Goal: Task Accomplishment & Management: Complete application form

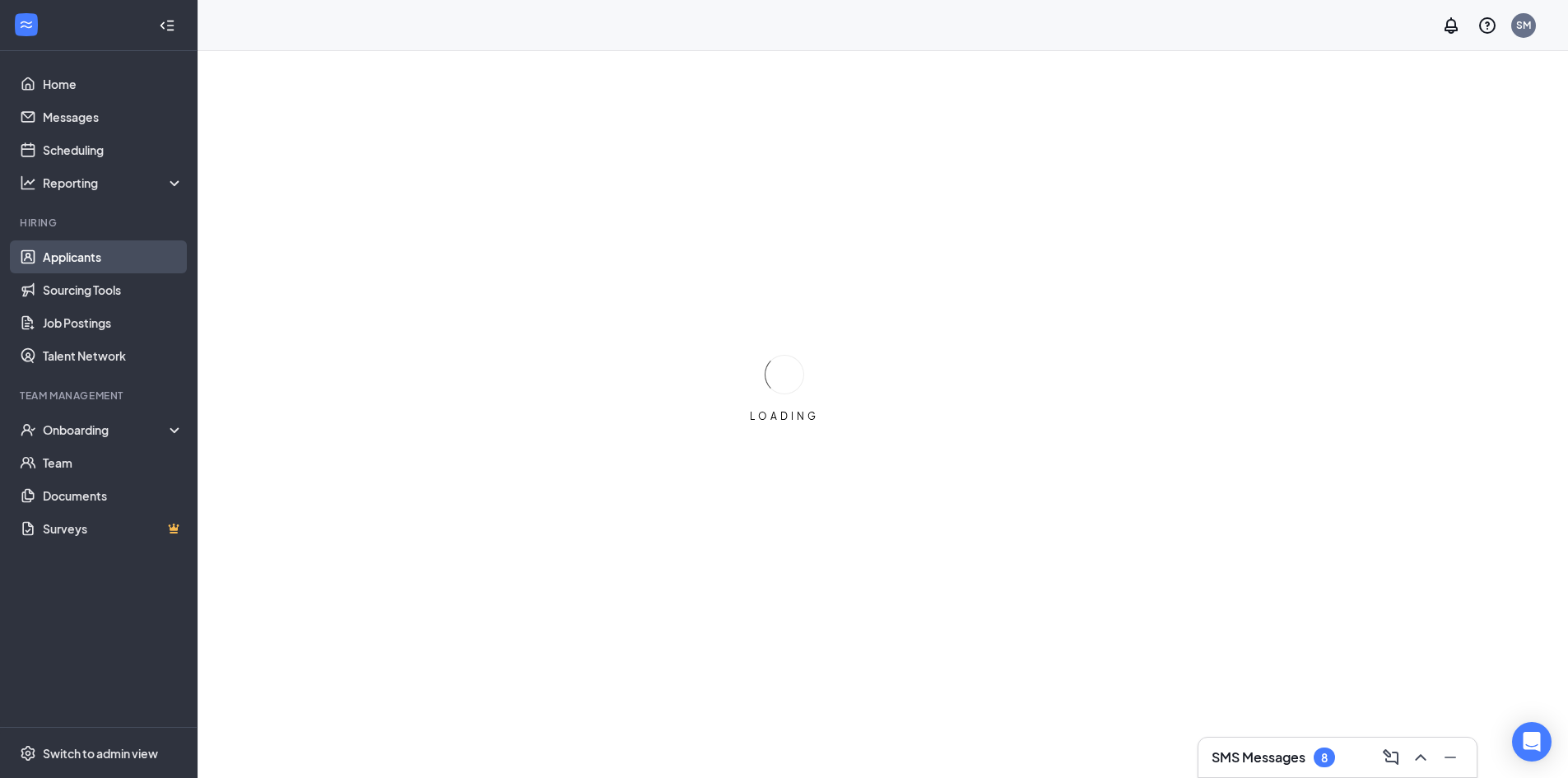
click at [142, 256] on link "Applicants" at bounding box center [113, 257] width 141 height 33
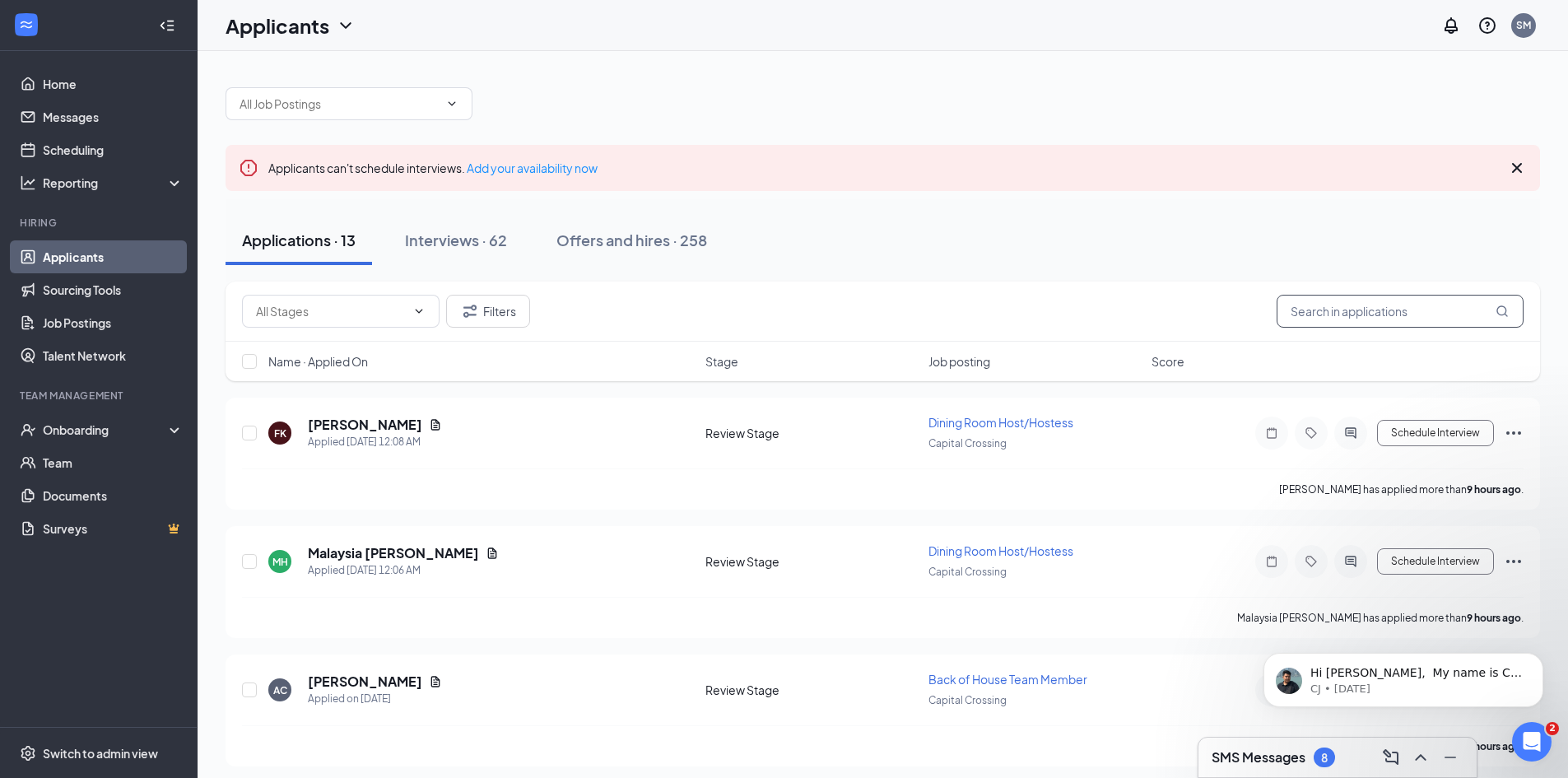
click at [1406, 321] on input "text" at bounding box center [1400, 311] width 247 height 33
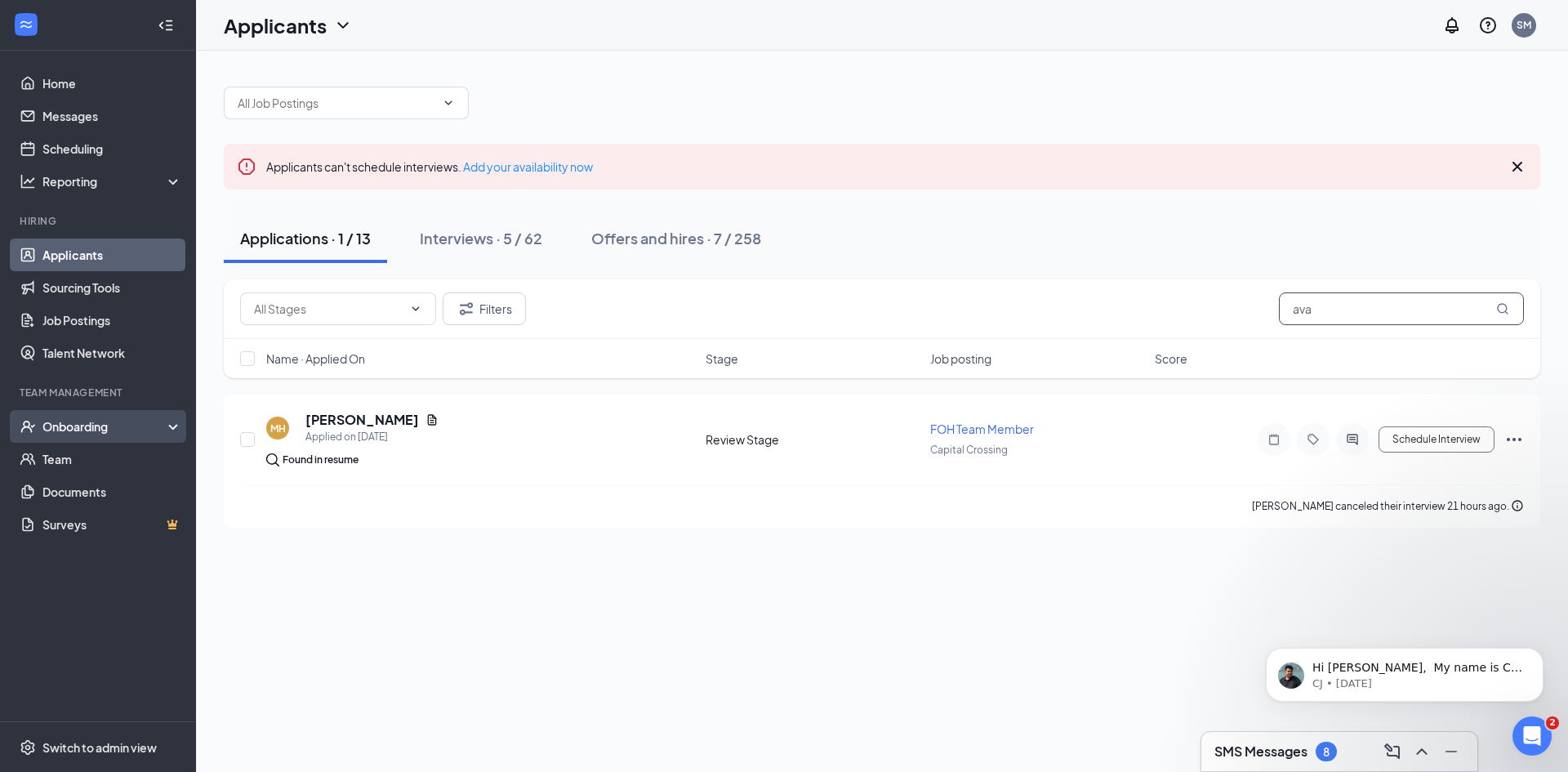
type input "ava"
click at [132, 418] on div "Onboarding" at bounding box center [105, 426] width 126 height 16
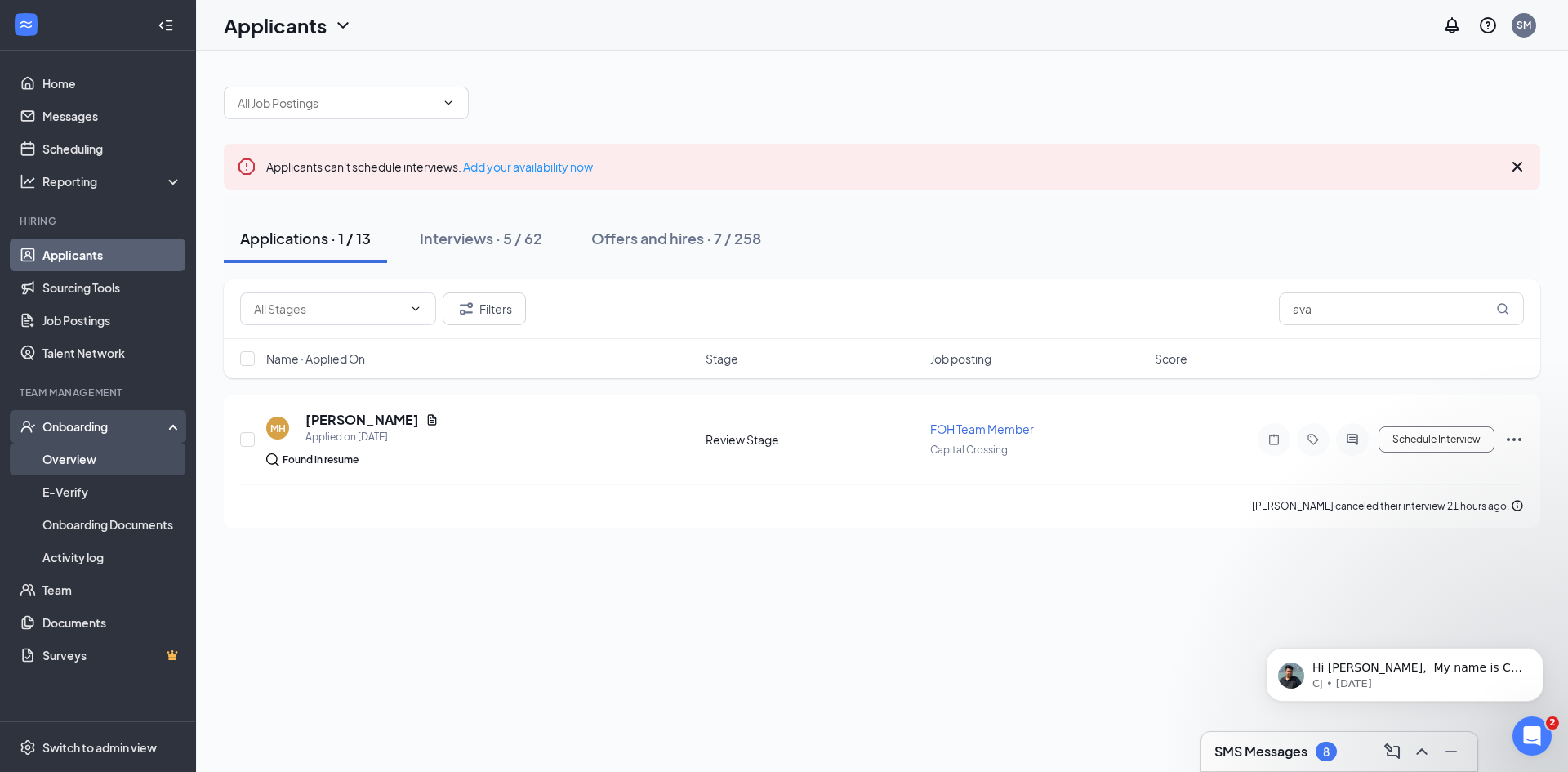
click at [74, 458] on link "Overview" at bounding box center [112, 459] width 140 height 33
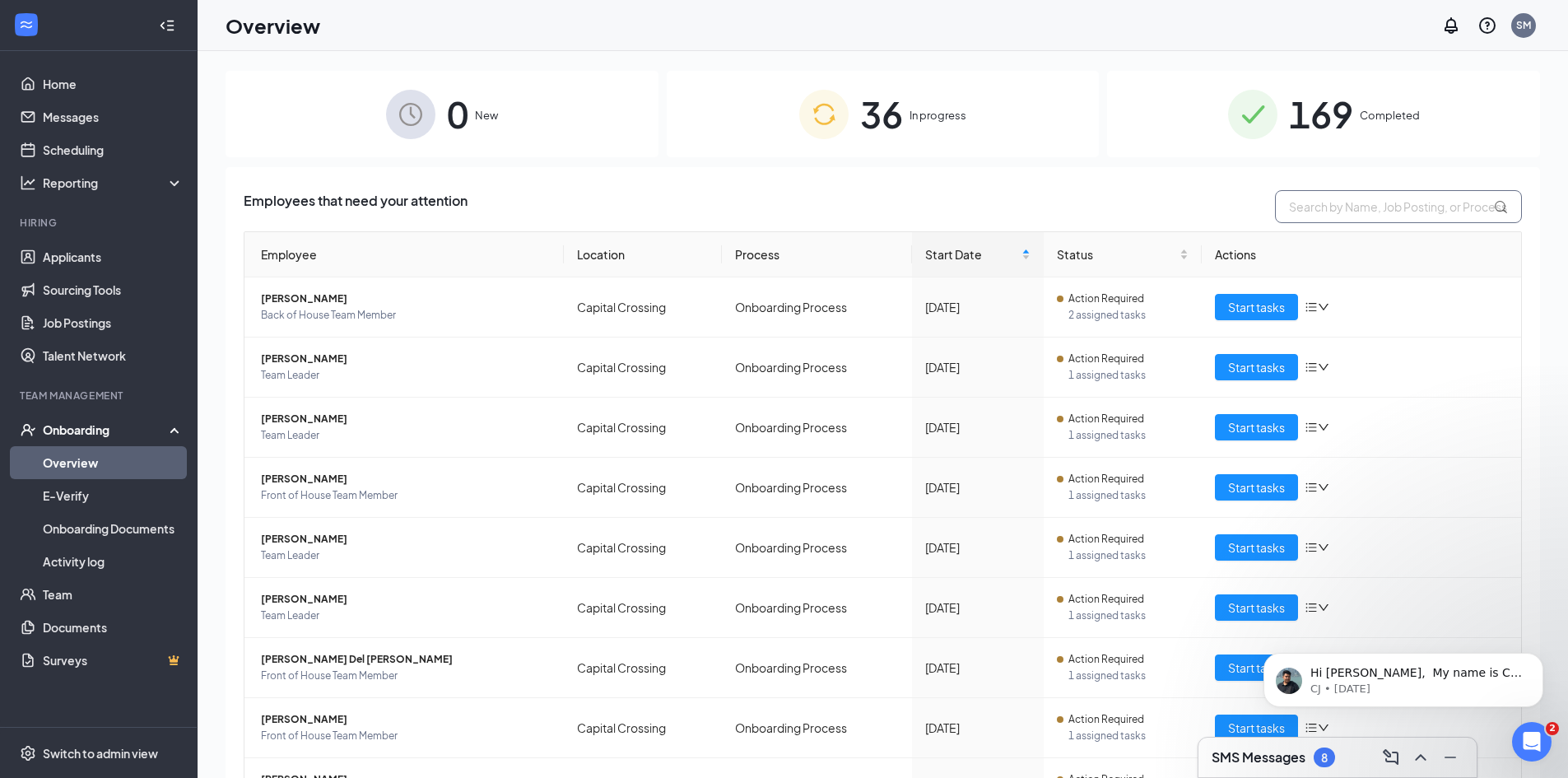
click at [1319, 192] on input "text" at bounding box center [1398, 207] width 247 height 33
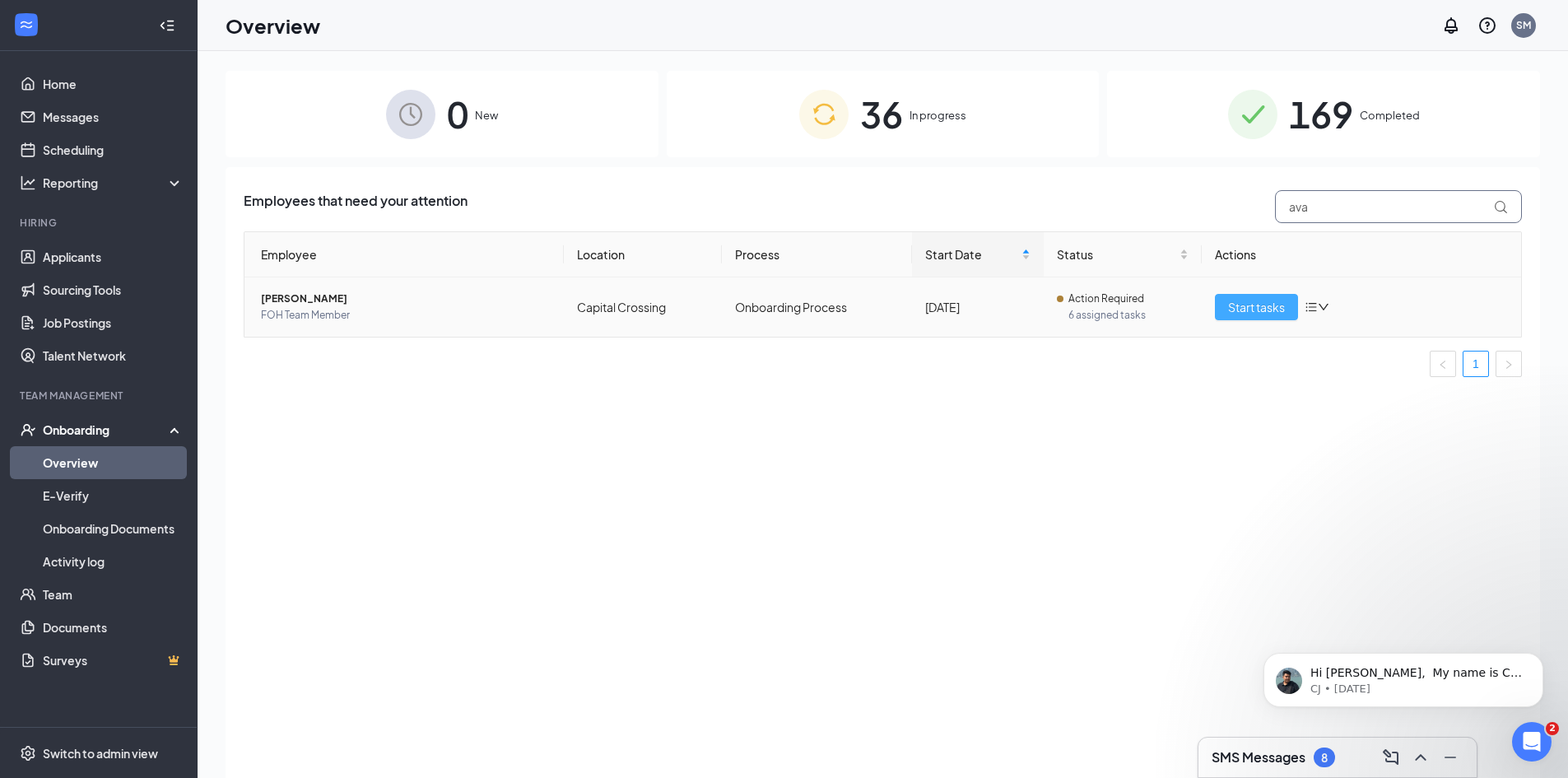
type input "ava"
click at [1252, 314] on span "Start tasks" at bounding box center [1257, 306] width 57 height 18
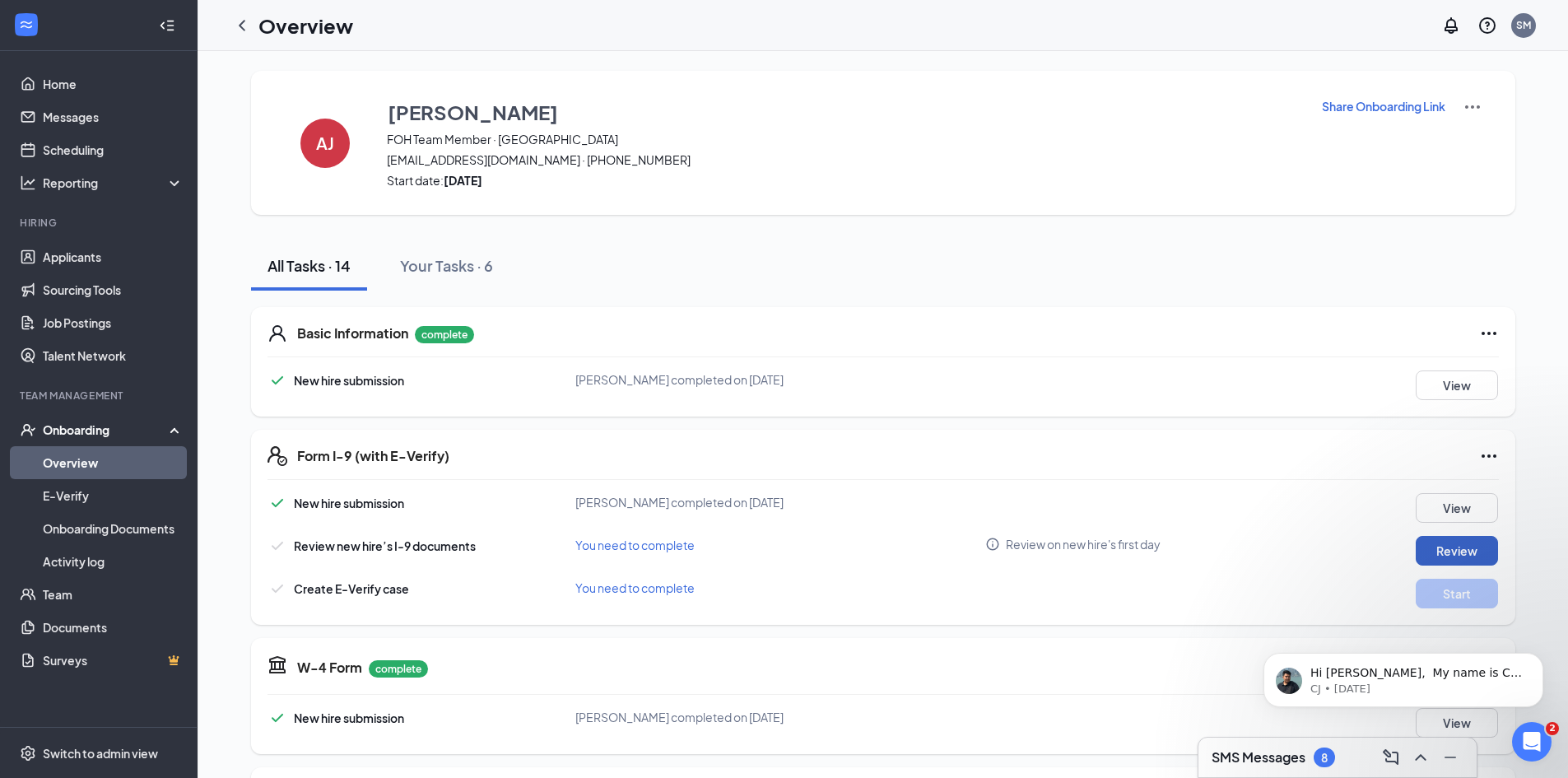
click at [1439, 545] on button "Review" at bounding box center [1457, 550] width 82 height 30
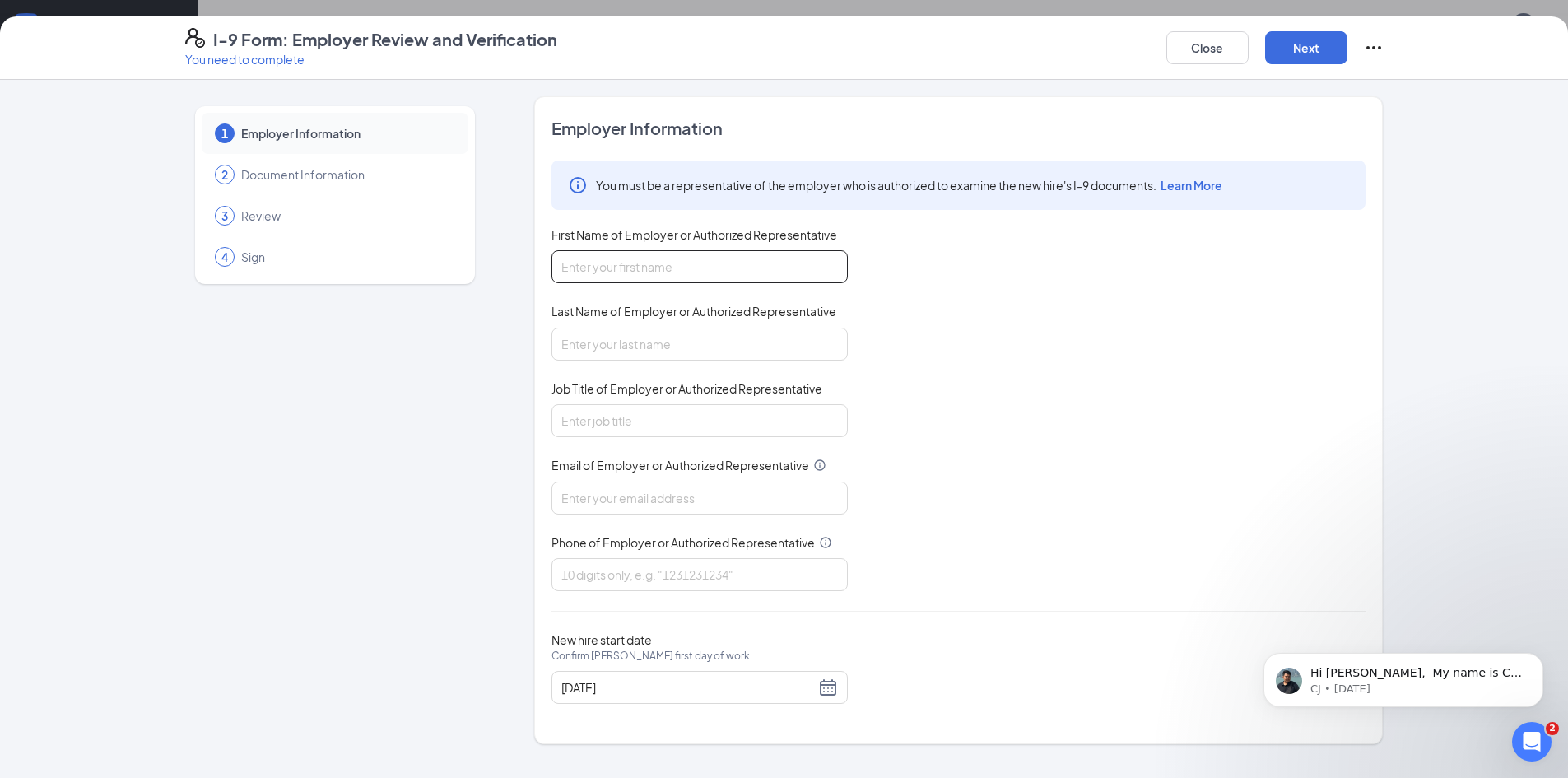
click at [781, 280] on input "First Name of Employer or Authorized Representative" at bounding box center [700, 267] width 297 height 33
type input "[PERSON_NAME]"
type input "Director"
type input "[DOMAIN_NAME][EMAIL_ADDRESS][DOMAIN_NAME]"
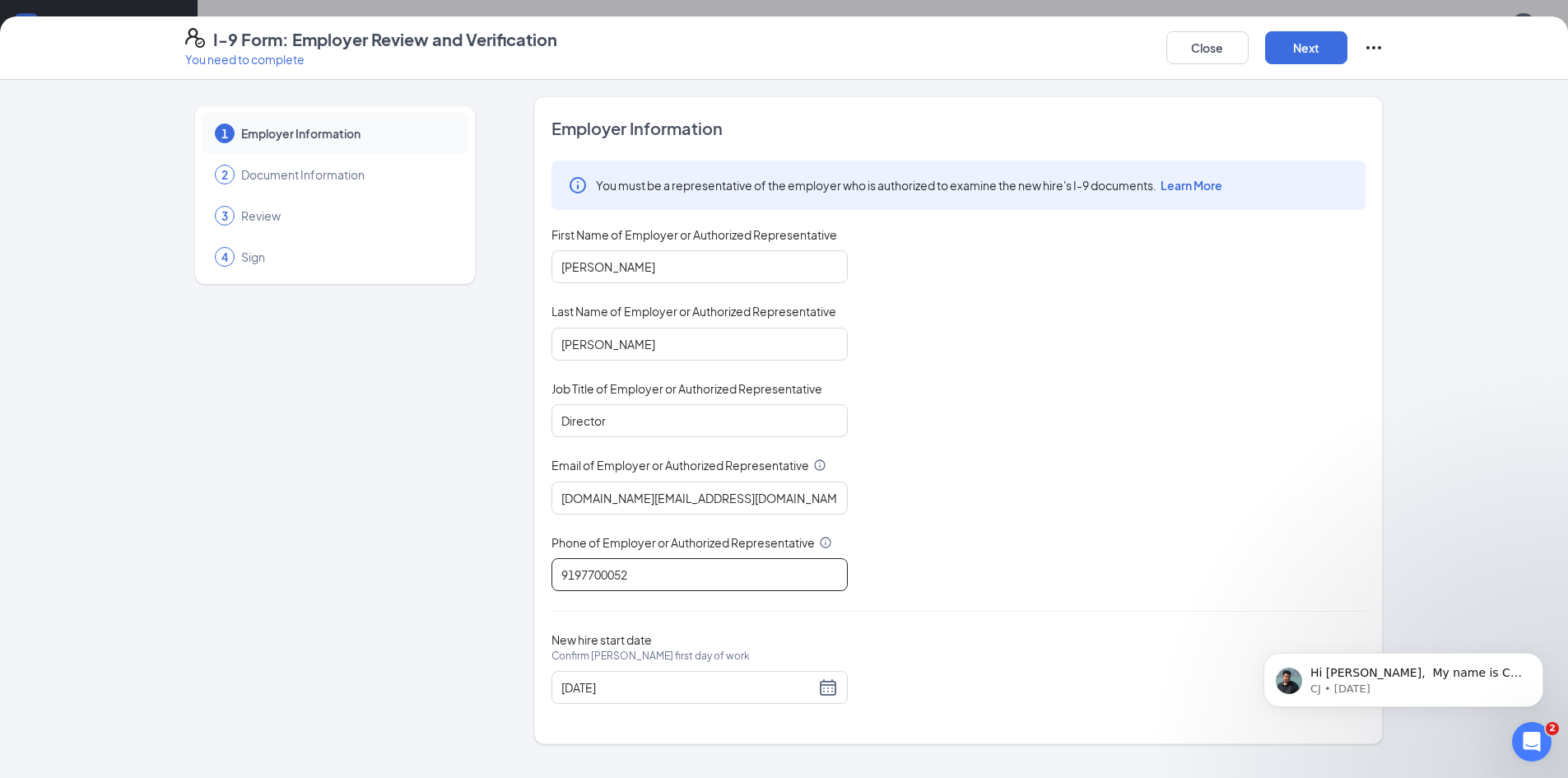
type input "9197700052"
drag, startPoint x: 1127, startPoint y: 458, endPoint x: 1149, endPoint y: 436, distance: 31.1
click at [1128, 458] on div "You must be a representative of the employer who is authorized to examine the n…" at bounding box center [959, 375] width 814 height 430
click at [1307, 51] on button "Next" at bounding box center [1306, 47] width 82 height 33
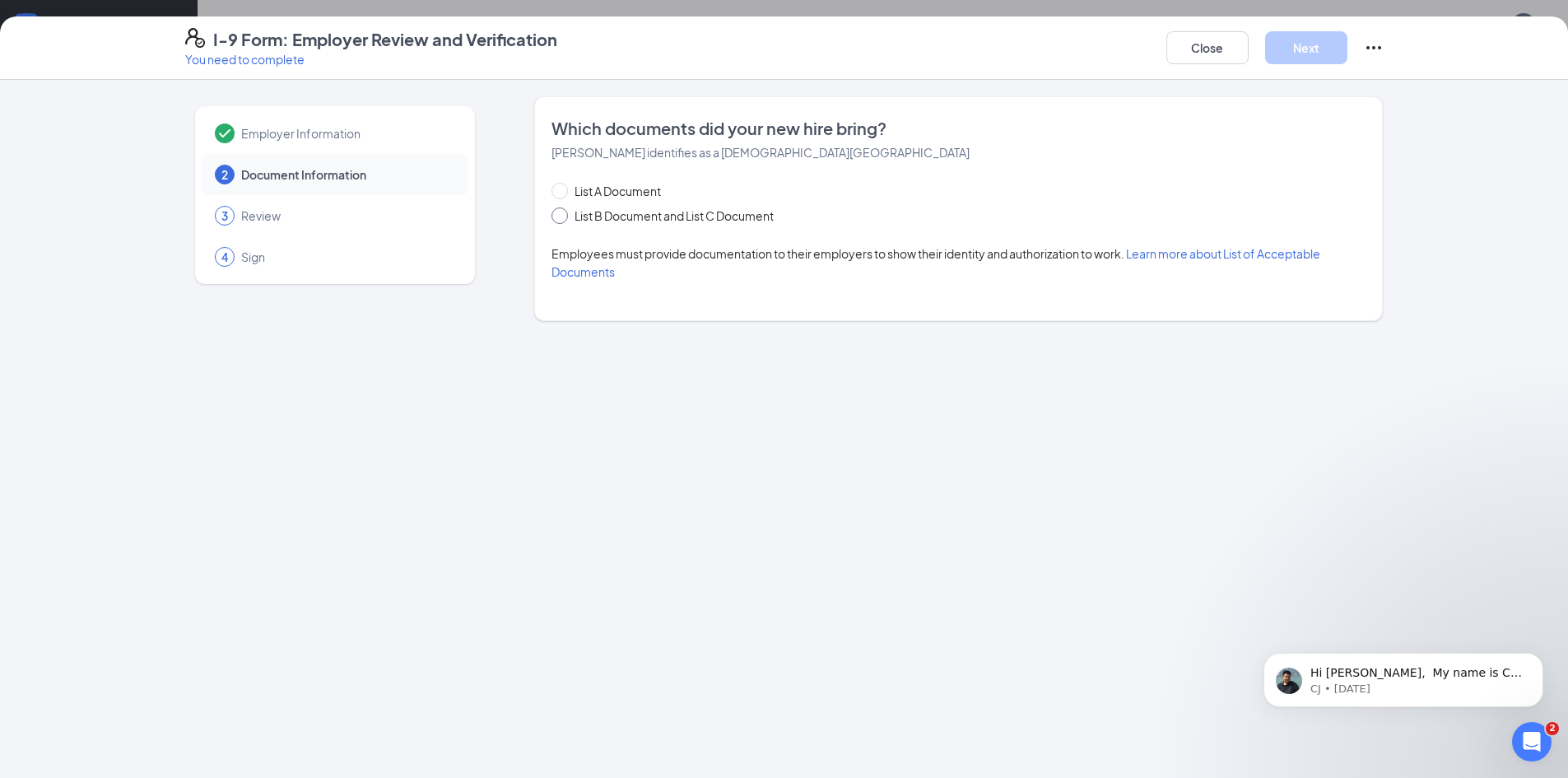
click at [653, 219] on span "List B Document and List C Document" at bounding box center [675, 216] width 213 height 18
click at [564, 219] on input "List B Document and List C Document" at bounding box center [558, 214] width 12 height 12
radio input "true"
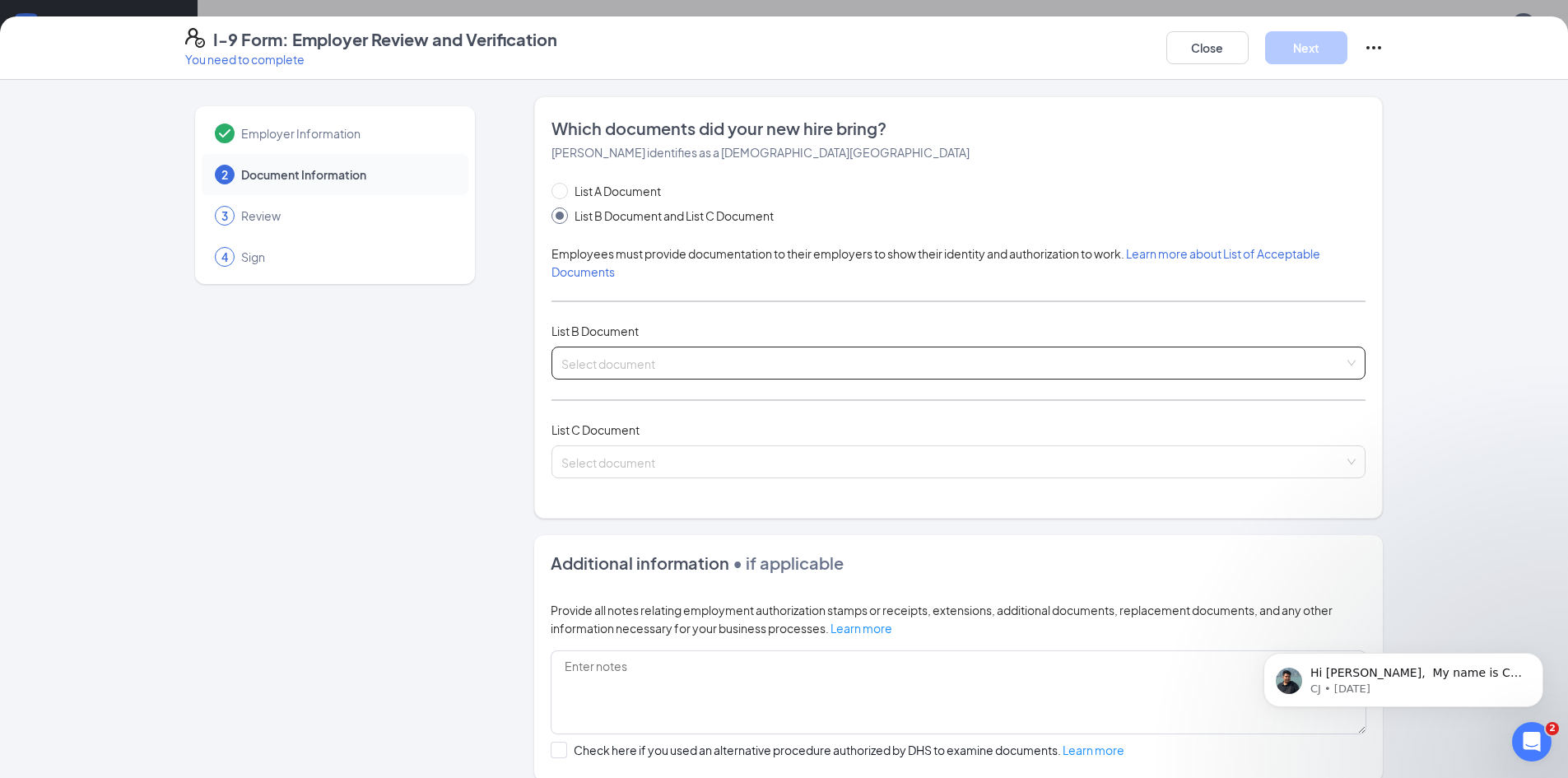
click at [685, 364] on input "search" at bounding box center [953, 360] width 783 height 25
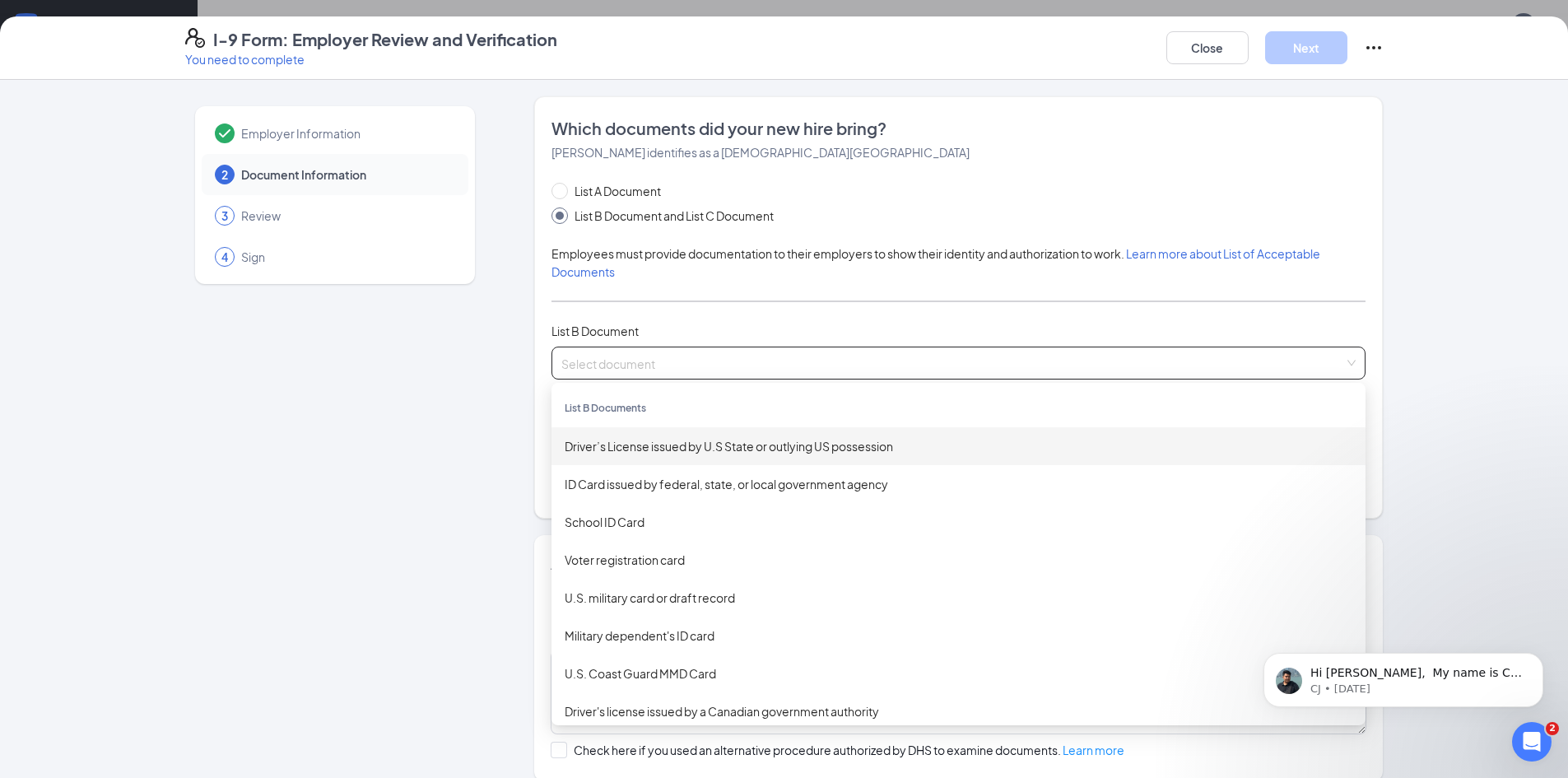
click at [751, 434] on div "Driver’s License issued by U.S State or outlying US possession" at bounding box center [959, 446] width 814 height 38
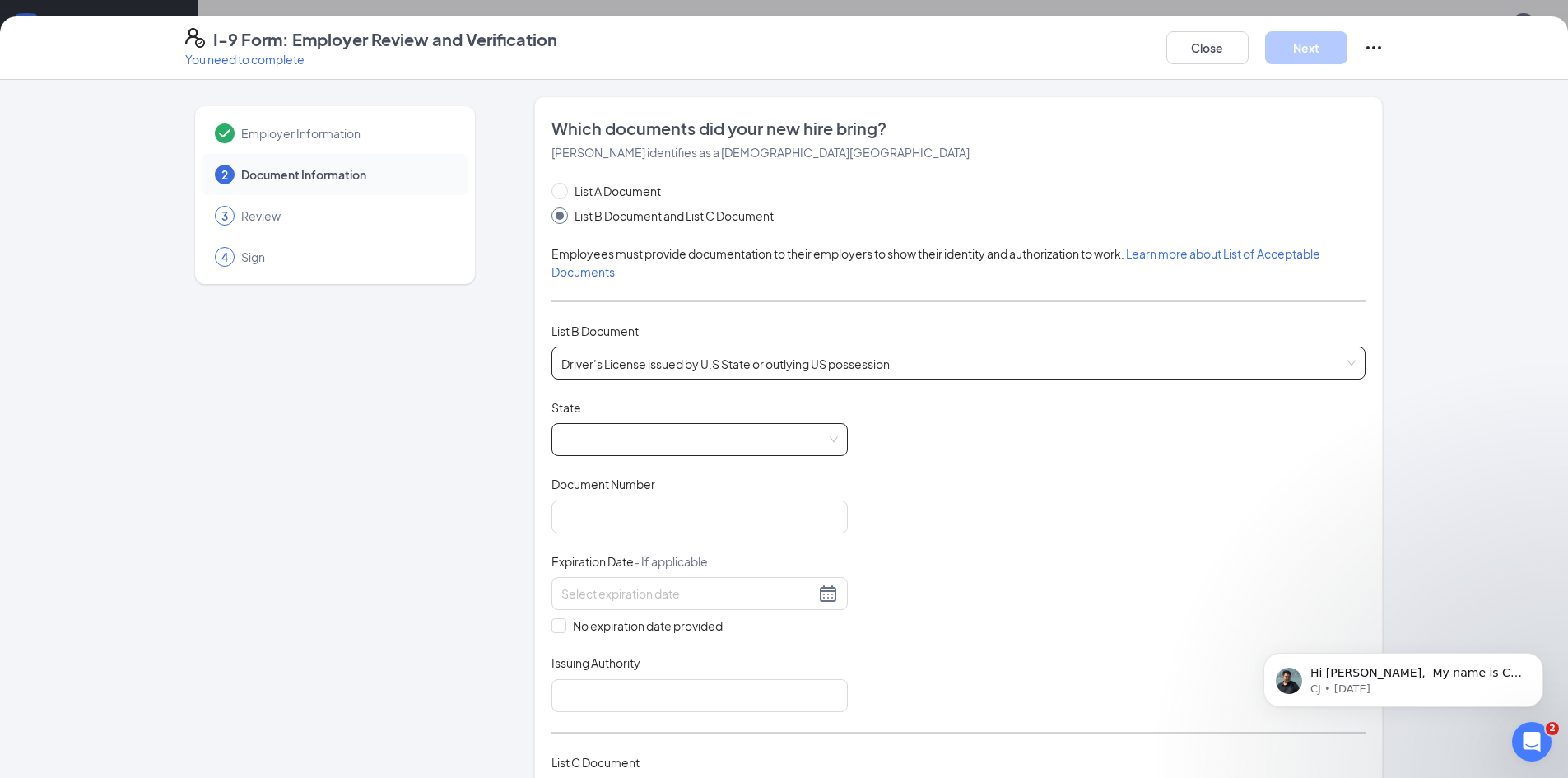
click at [748, 440] on span at bounding box center [700, 440] width 276 height 31
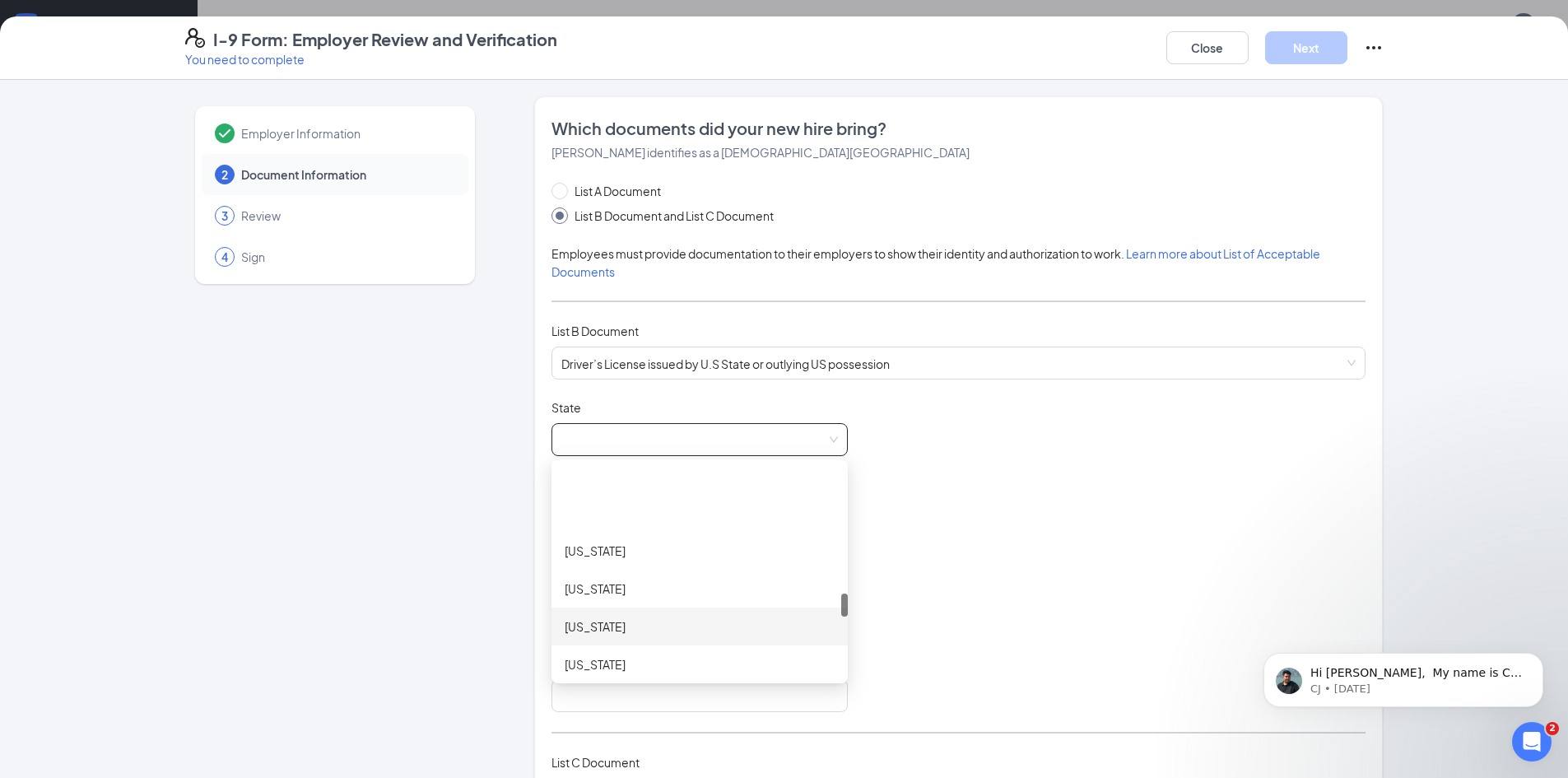
scroll to position [1152, 0]
click at [687, 658] on div "[US_STATE]" at bounding box center [699, 657] width 270 height 18
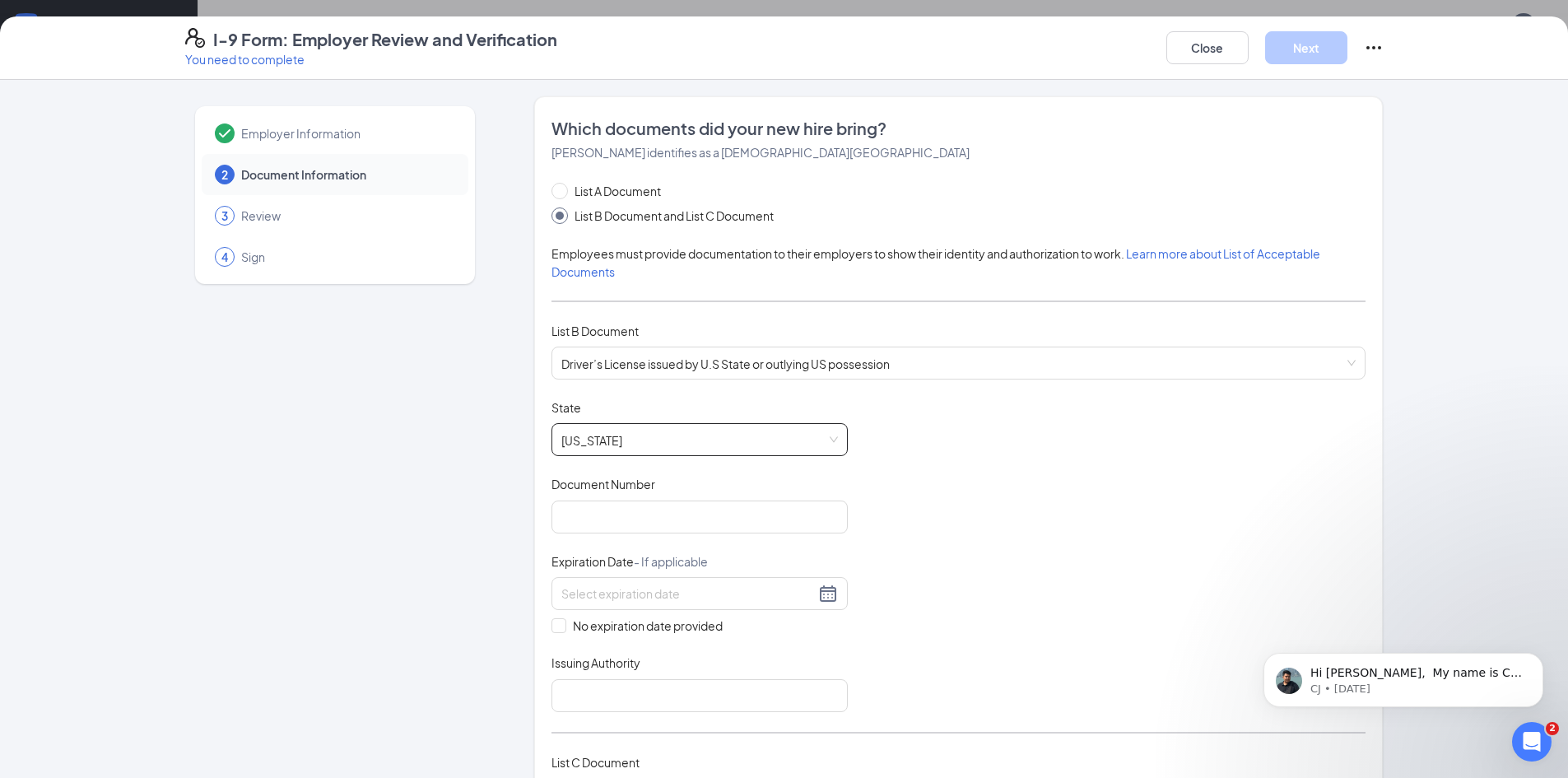
click at [1224, 542] on div "Document Title Driver’s License issued by U.S State or outlying US possession S…" at bounding box center [959, 556] width 814 height 313
click at [708, 520] on input "Document Number" at bounding box center [700, 517] width 297 height 33
type input "000041358314"
click at [649, 588] on input at bounding box center [688, 593] width 253 height 18
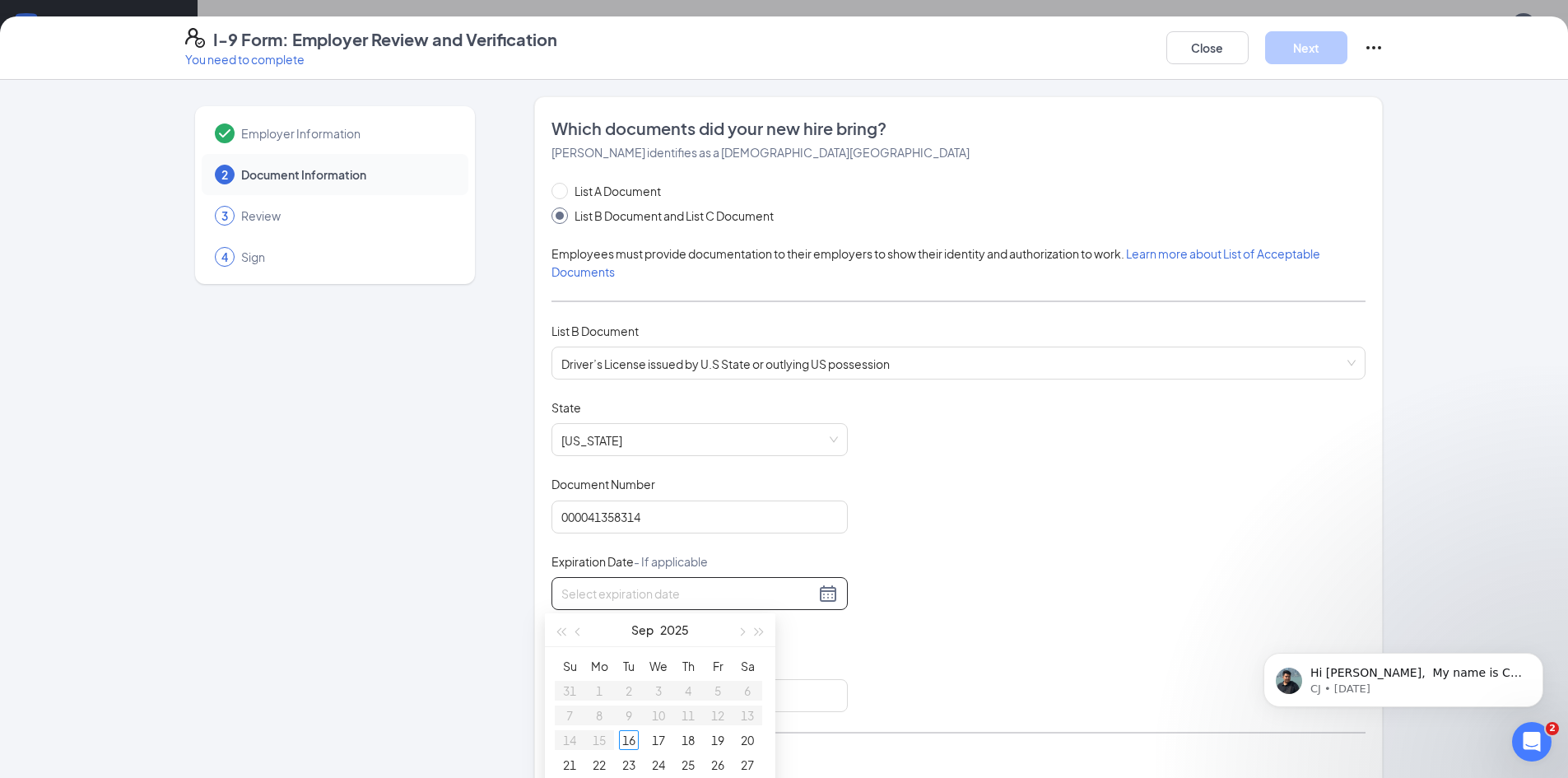
scroll to position [82, 0]
type input "[DATE]"
click at [641, 558] on button "Sep" at bounding box center [642, 547] width 22 height 33
click at [673, 636] on button "2025" at bounding box center [661, 629] width 29 height 33
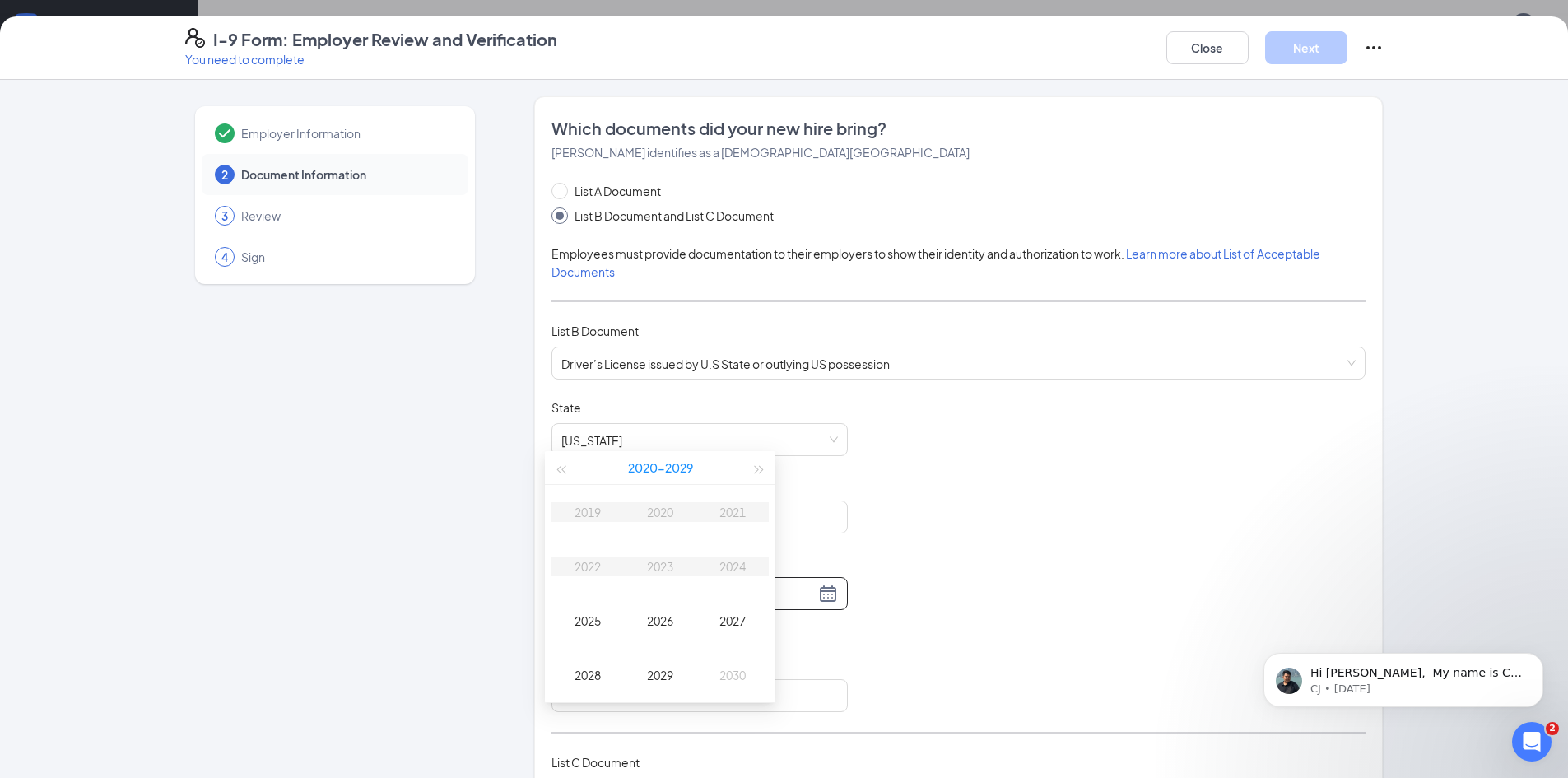
scroll to position [246, 0]
click at [724, 609] on div "2027" at bounding box center [732, 618] width 49 height 19
type input "[DATE]"
click at [734, 674] on div "Dec" at bounding box center [732, 673] width 49 height 19
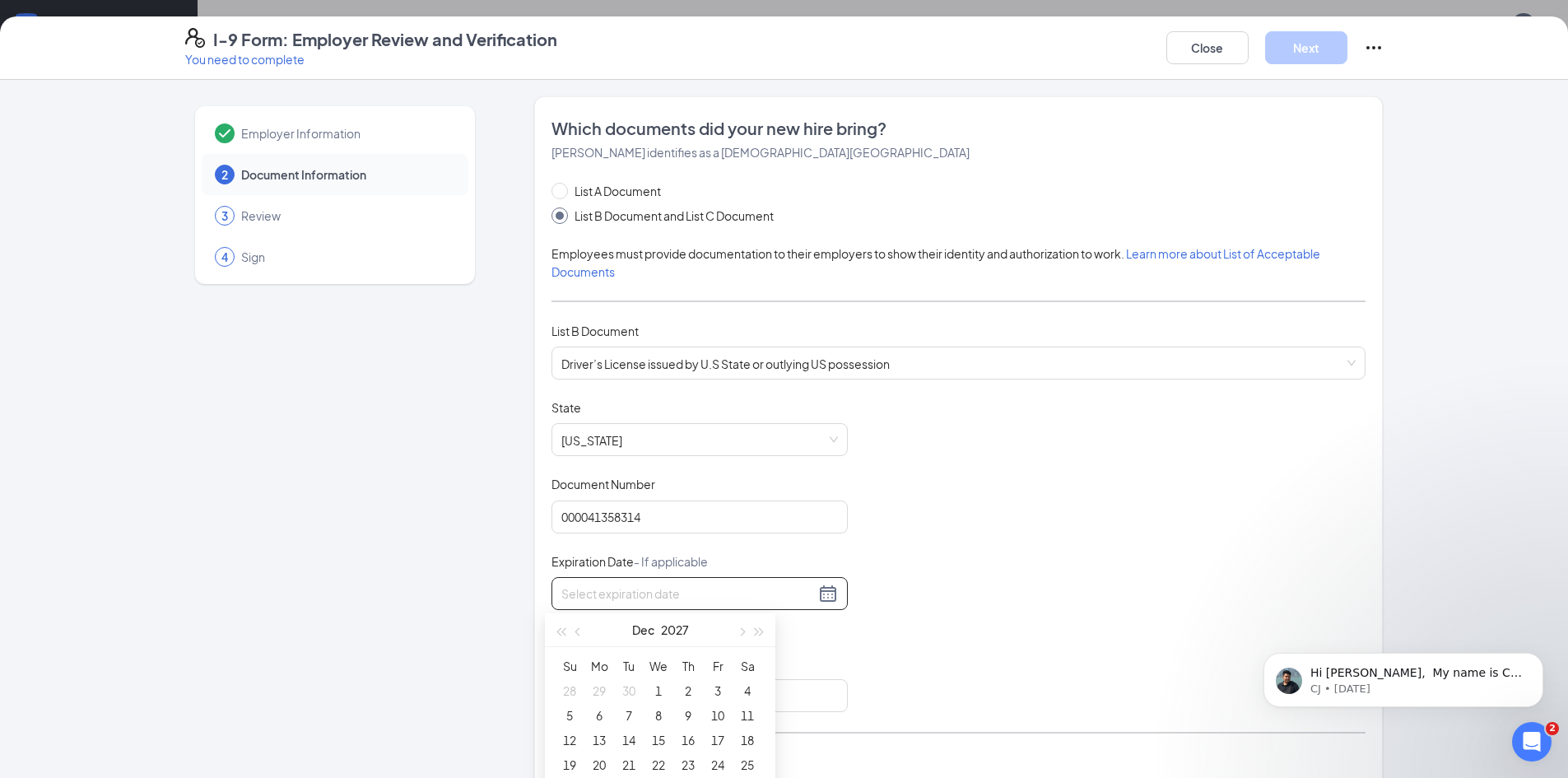
scroll to position [330, 0]
type input "[DATE]"
click at [724, 609] on div "3" at bounding box center [717, 608] width 19 height 19
click at [1035, 616] on div "Document Title Driver’s License issued by U.S State or outlying US possession S…" at bounding box center [959, 556] width 814 height 313
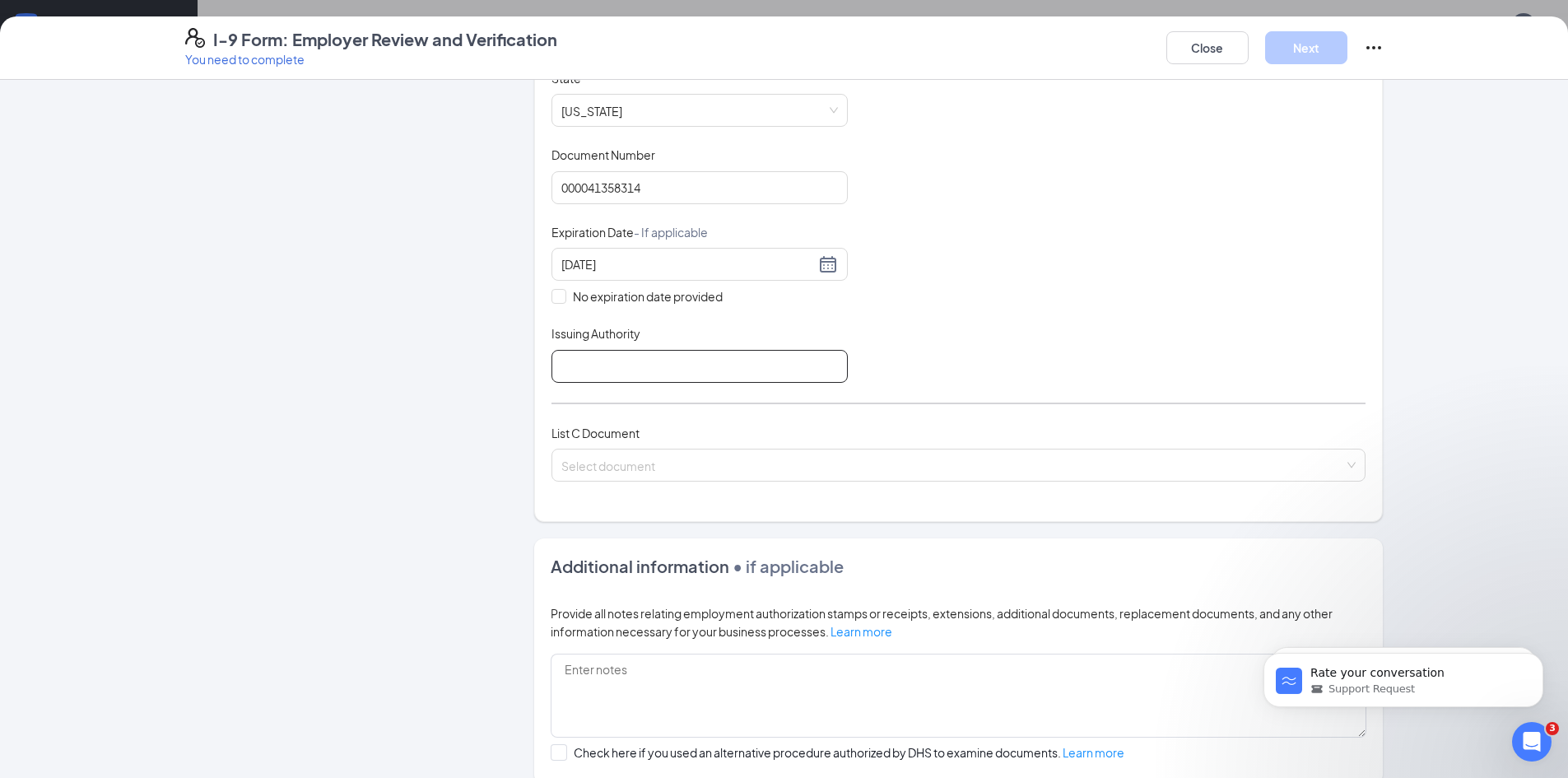
click at [711, 375] on input "Issuing Authority" at bounding box center [700, 366] width 297 height 33
type input "o"
type input "[US_STATE]"
click at [674, 463] on input "search" at bounding box center [953, 462] width 783 height 25
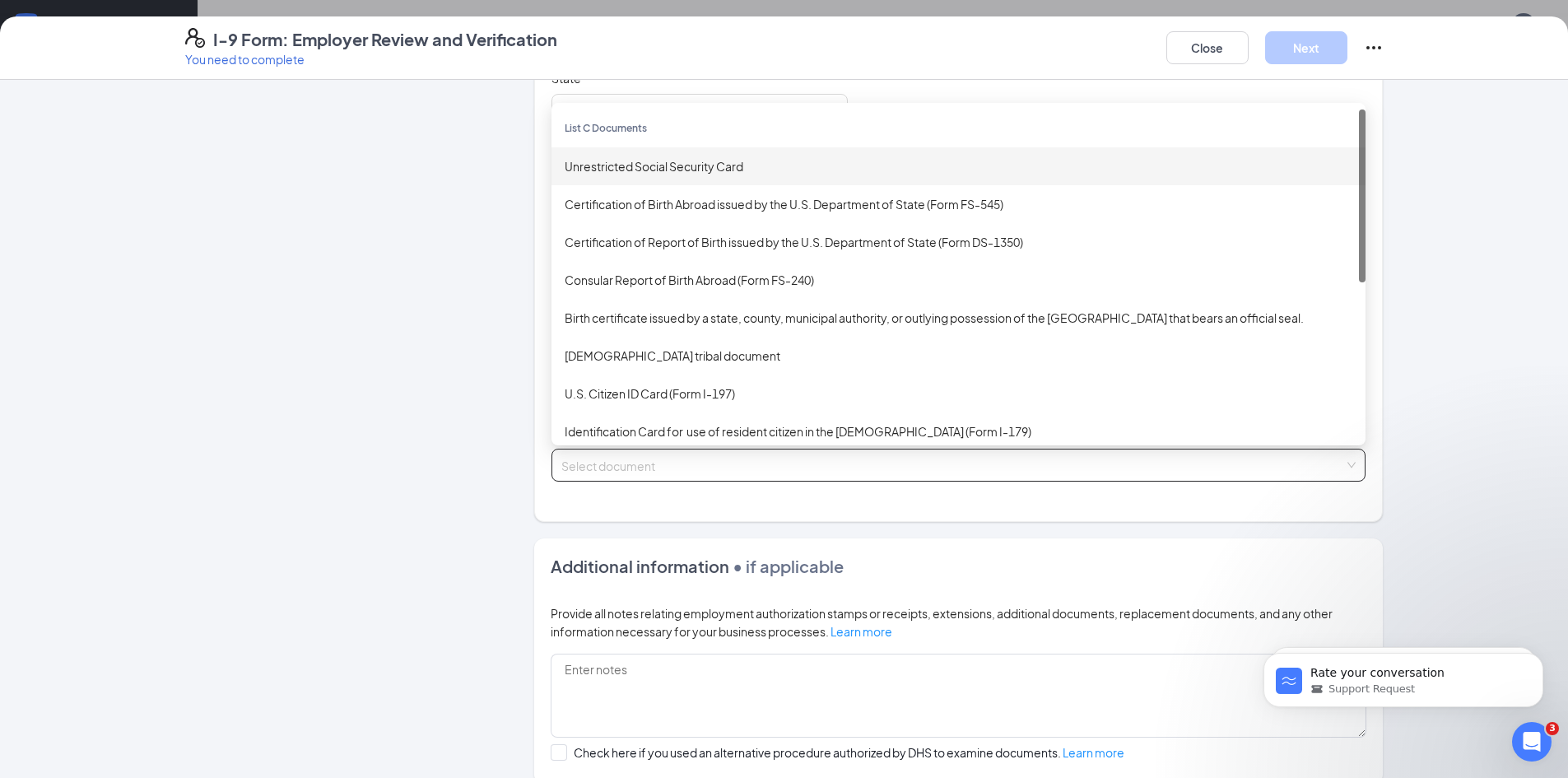
click at [787, 159] on div "Unrestricted Social Security Card" at bounding box center [958, 166] width 788 height 18
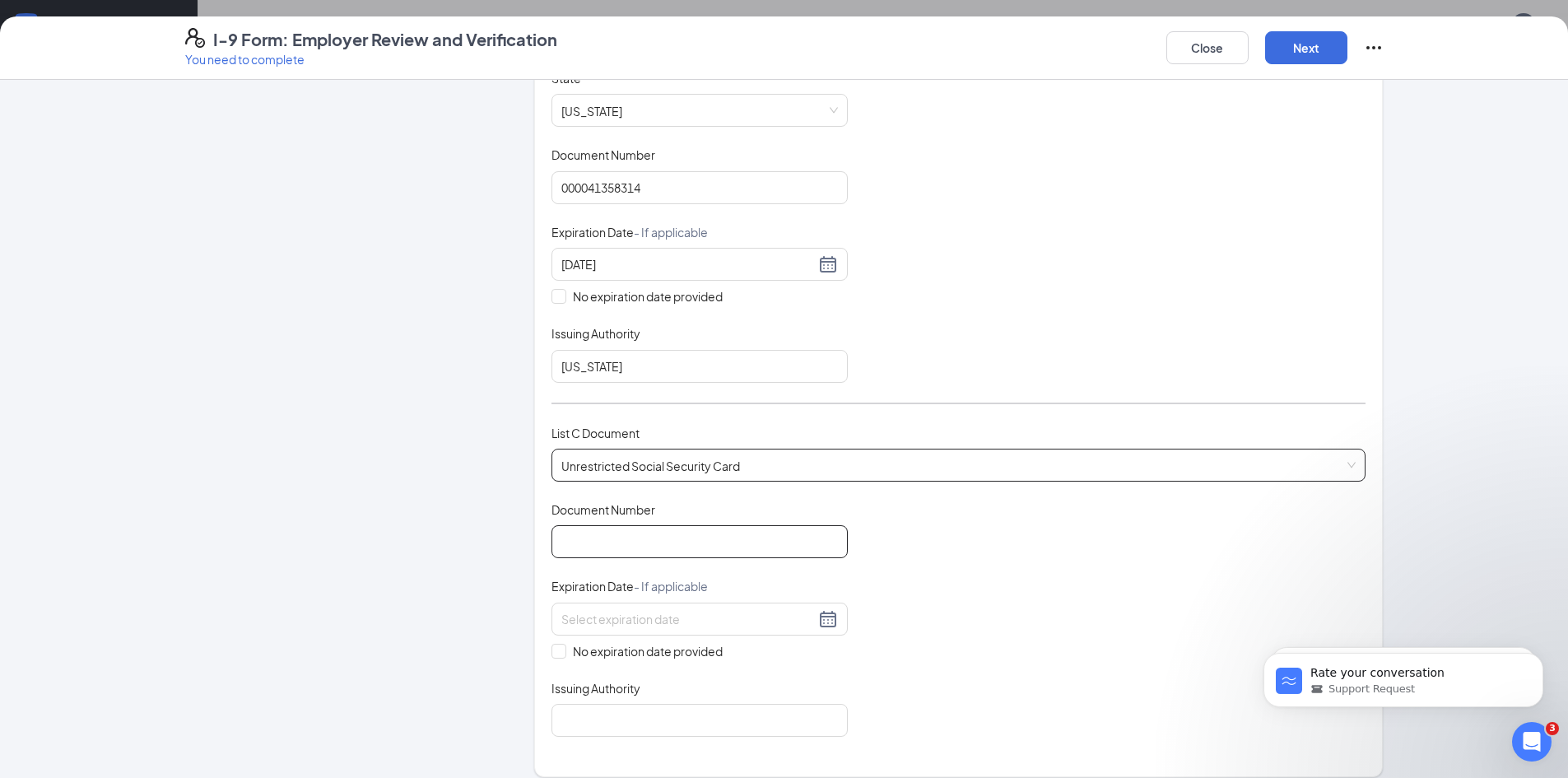
click at [680, 548] on input "Document Number" at bounding box center [700, 541] width 297 height 33
type input "689105962"
click at [793, 623] on input at bounding box center [688, 619] width 253 height 18
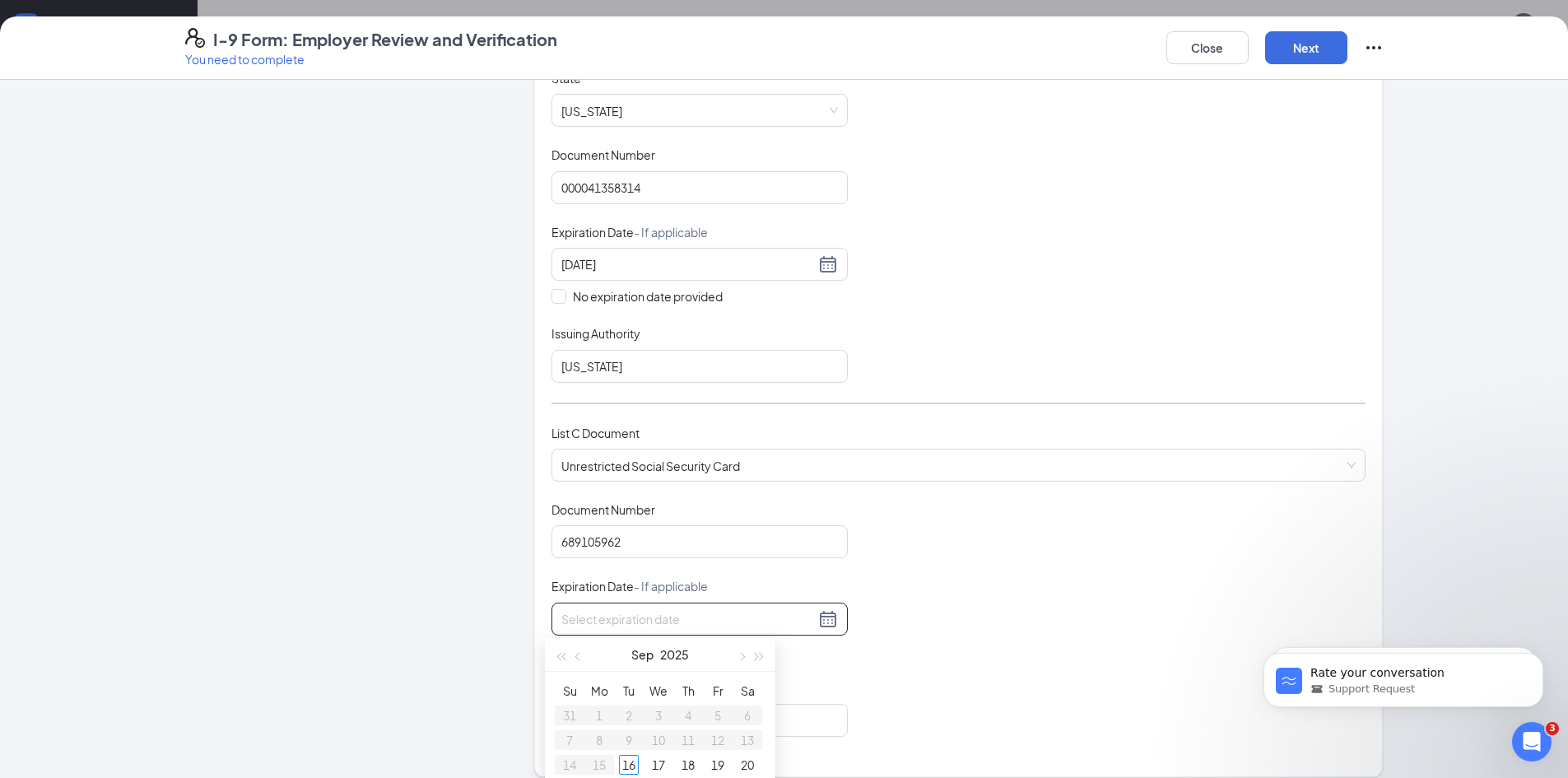
click at [1030, 559] on div "Document Title Unrestricted Social Security Card Document Number 689105962 Expi…" at bounding box center [959, 620] width 814 height 236
click at [823, 607] on div at bounding box center [700, 619] width 297 height 33
click at [924, 638] on div "Document Title Unrestricted Social Security Card Document Number 689105962 Expi…" at bounding box center [959, 620] width 814 height 236
click at [667, 658] on span "No expiration date provided" at bounding box center [648, 650] width 163 height 18
click at [564, 655] on input "No expiration date provided" at bounding box center [558, 649] width 12 height 12
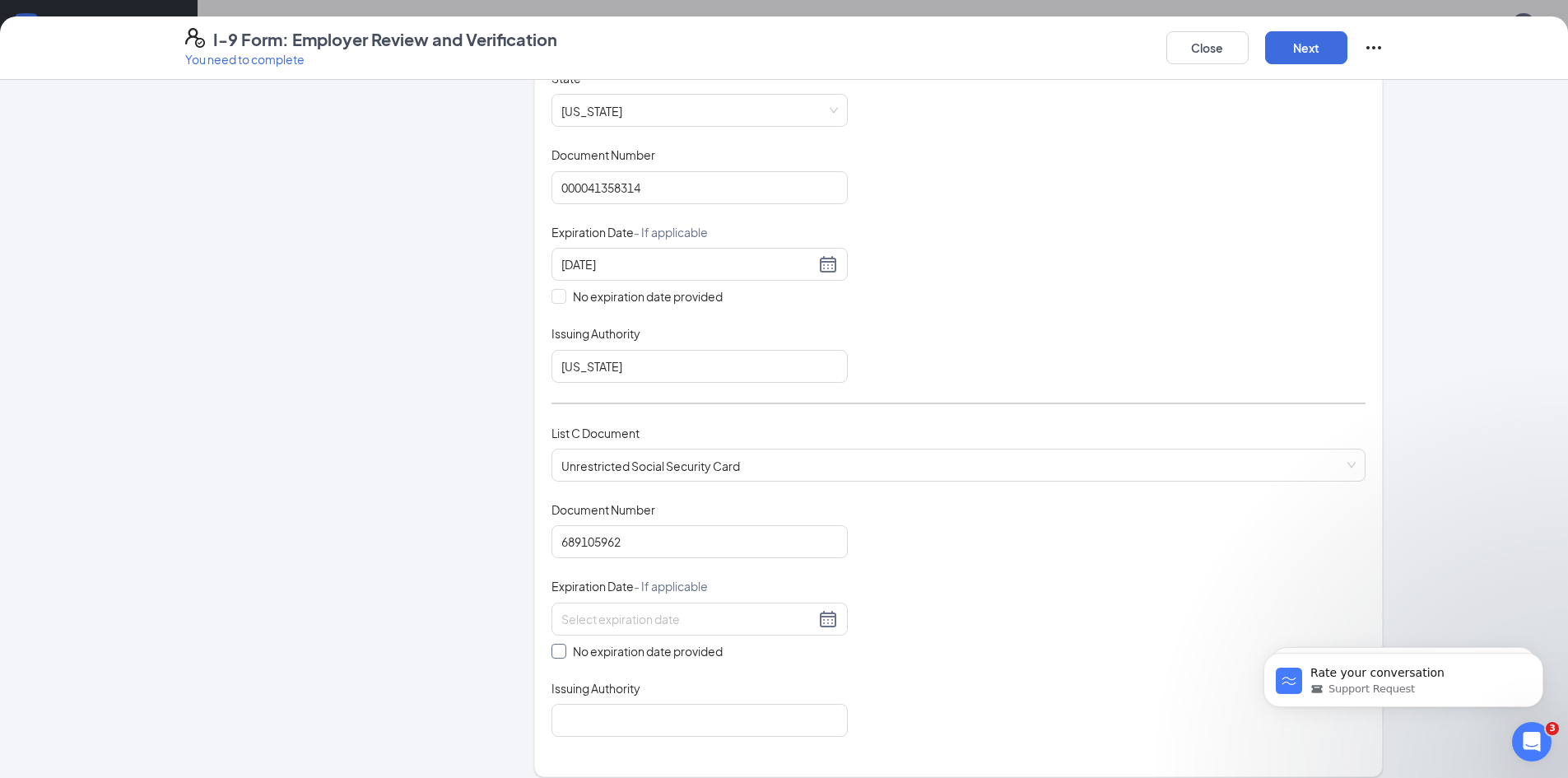
checkbox input "true"
click at [645, 723] on input "Issuing Authority" at bounding box center [700, 724] width 297 height 33
type input "[GEOGRAPHIC_DATA]"
click at [973, 697] on div "Document Title Unrestricted Social Security Card Document Number 689105962 Expi…" at bounding box center [959, 620] width 814 height 239
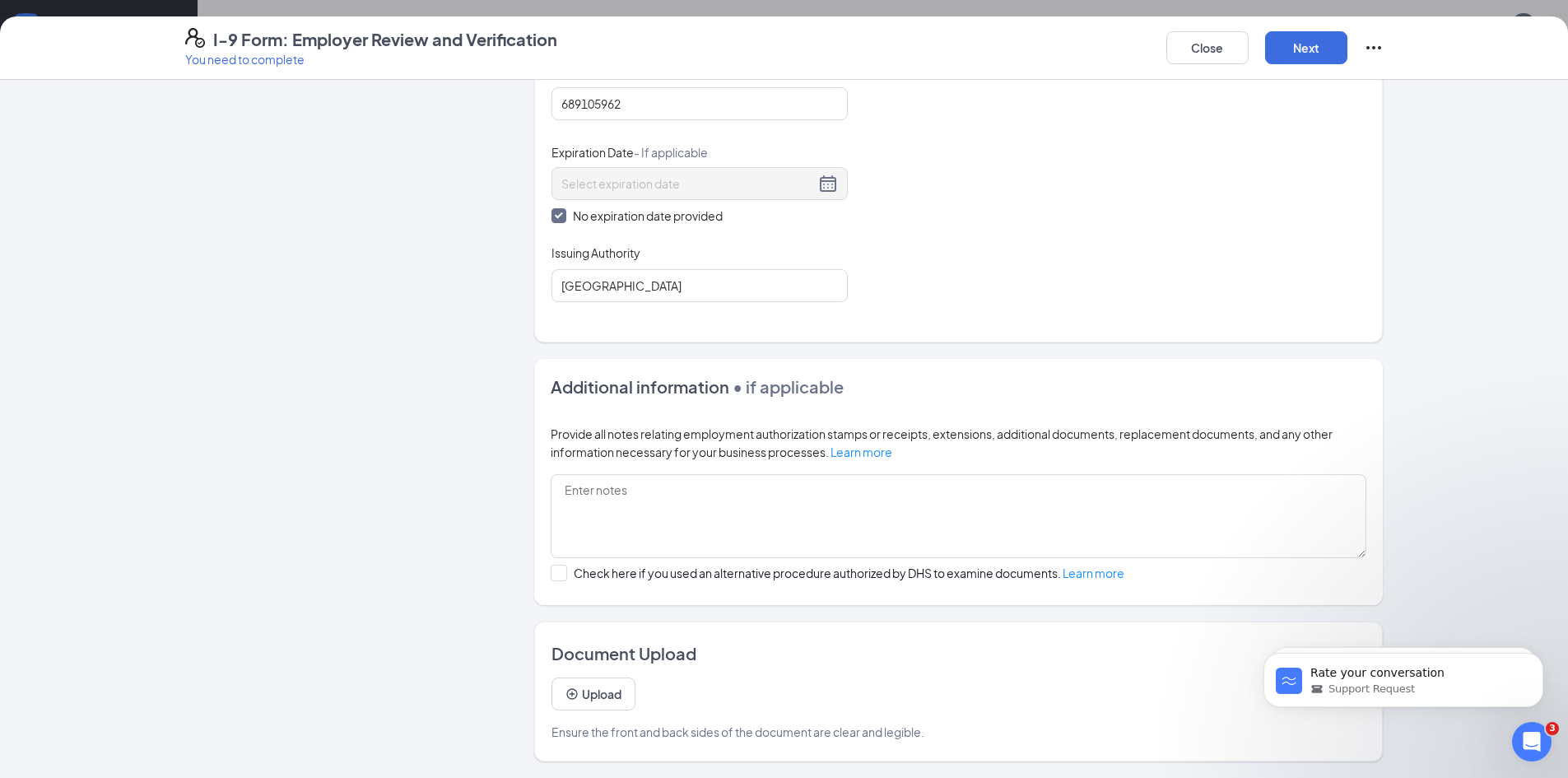
scroll to position [494, 0]
click at [1320, 59] on button "Next" at bounding box center [1306, 47] width 82 height 33
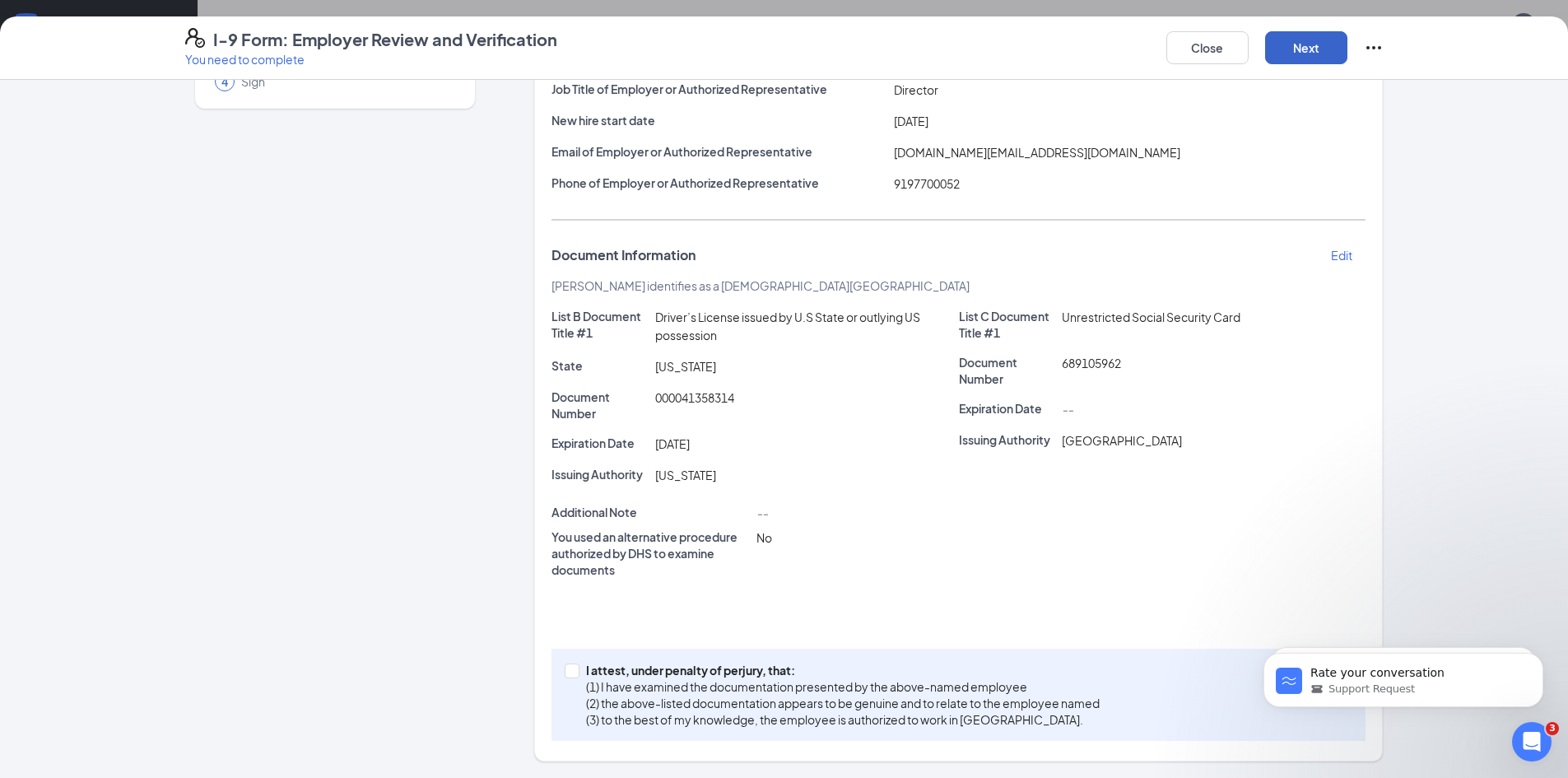
scroll to position [175, 0]
click at [565, 673] on input "I attest, under penalty of [PERSON_NAME], that: (1) I have examined the documen…" at bounding box center [570, 669] width 12 height 12
checkbox input "true"
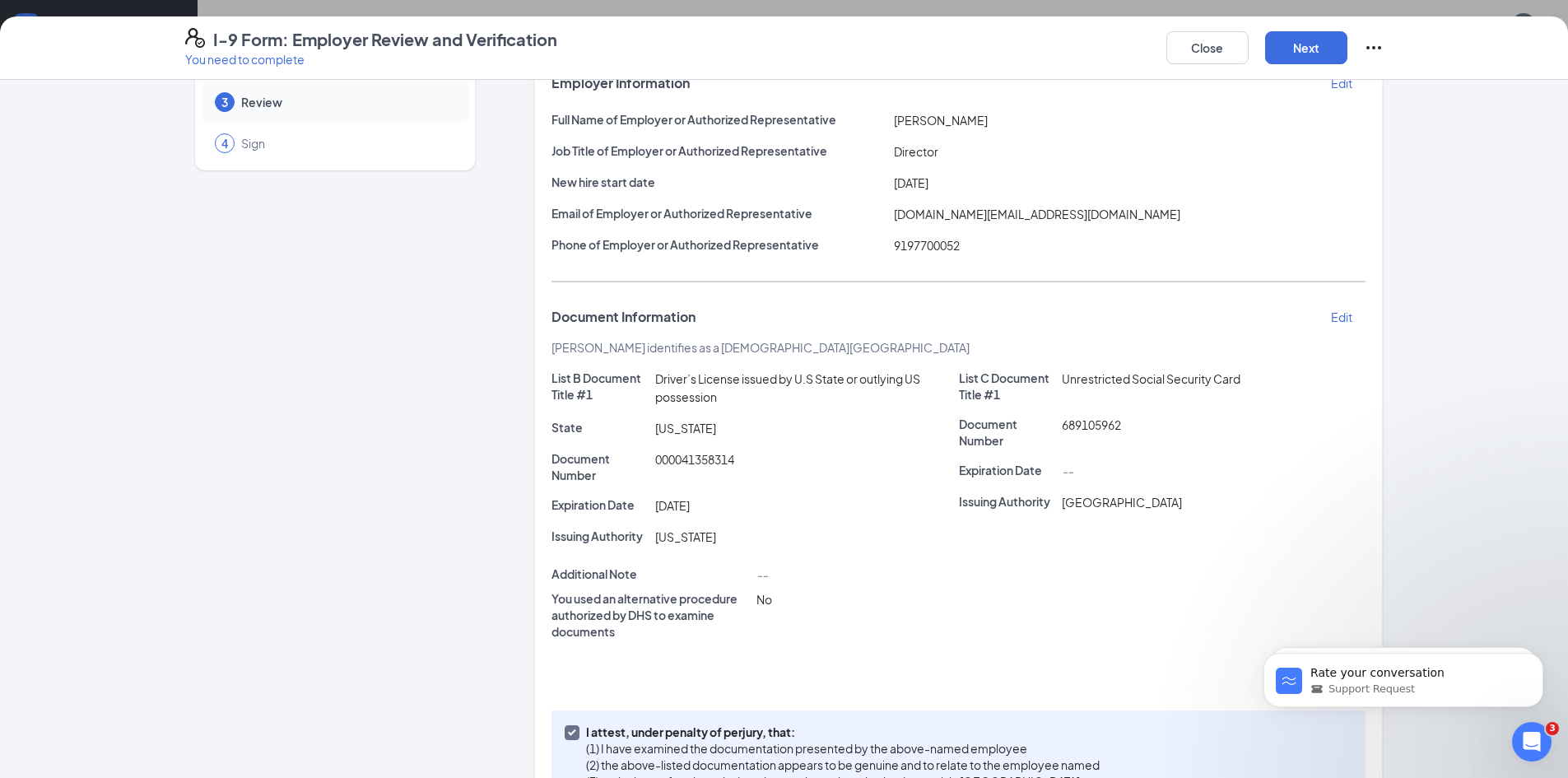
scroll to position [0, 0]
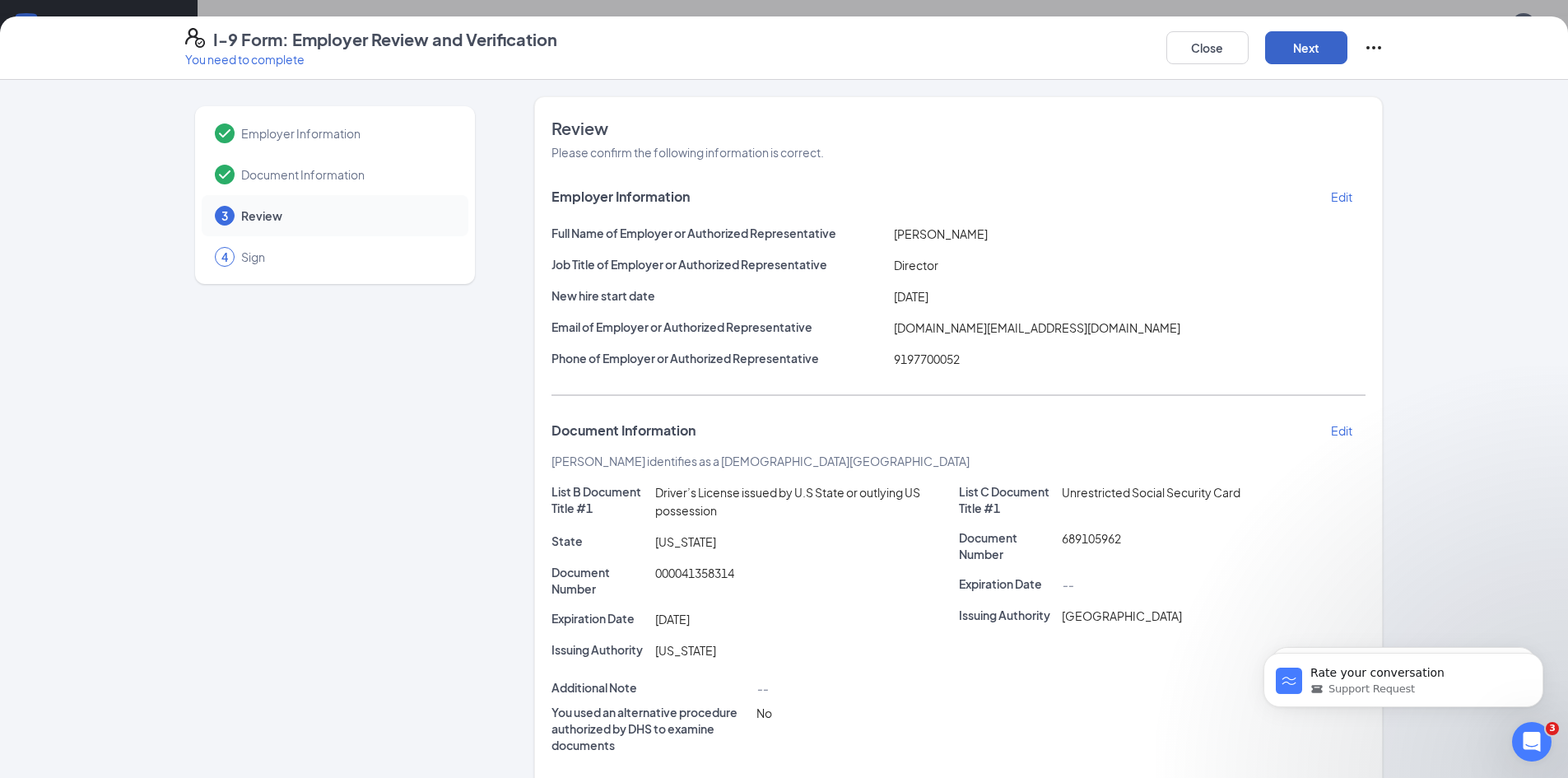
click at [1343, 54] on button "Next" at bounding box center [1306, 47] width 82 height 33
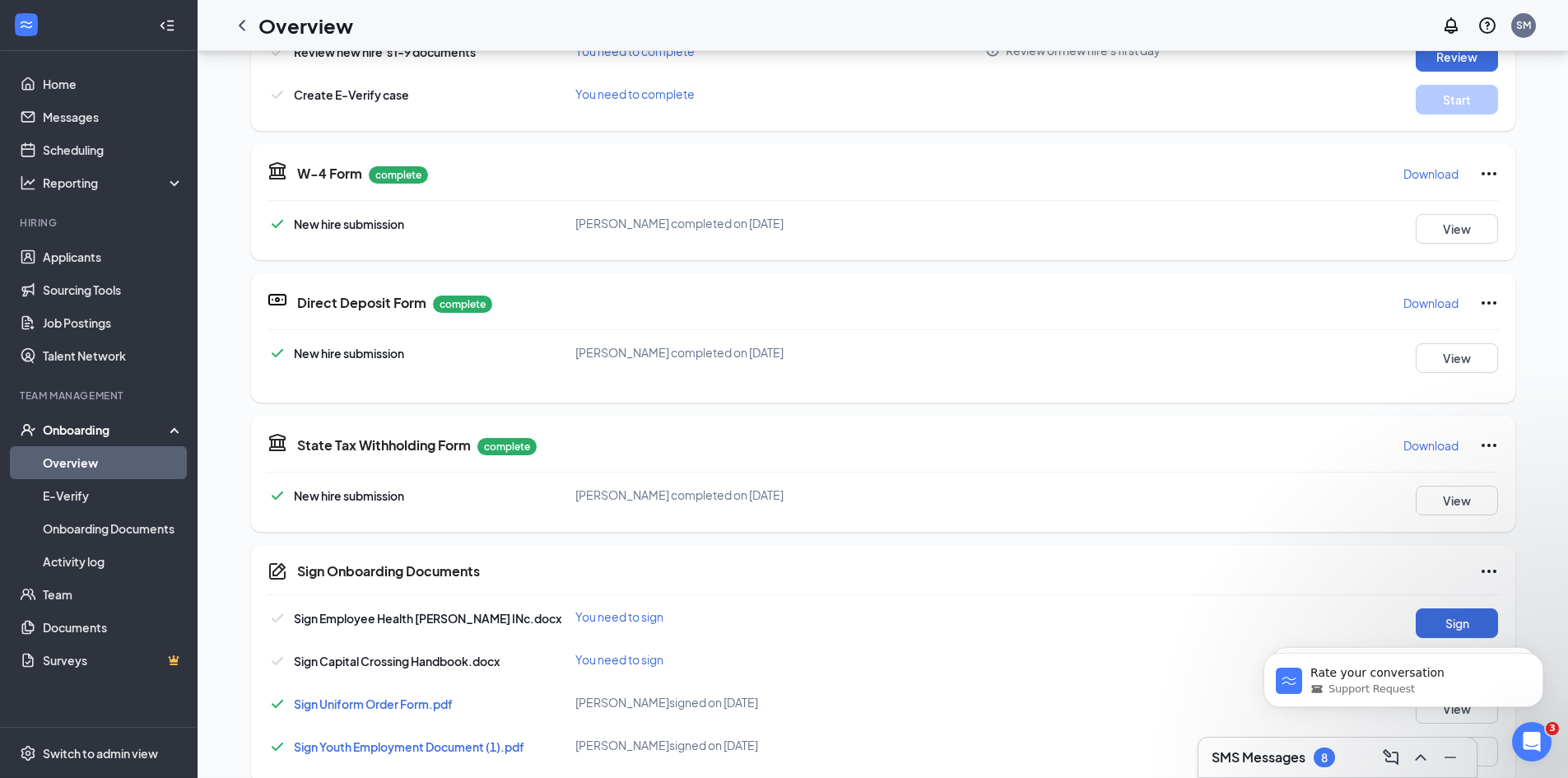
click at [794, 241] on div "I-9 Form: Employer Review and Verification You need to complete Close Employer …" at bounding box center [784, 389] width 1568 height 778
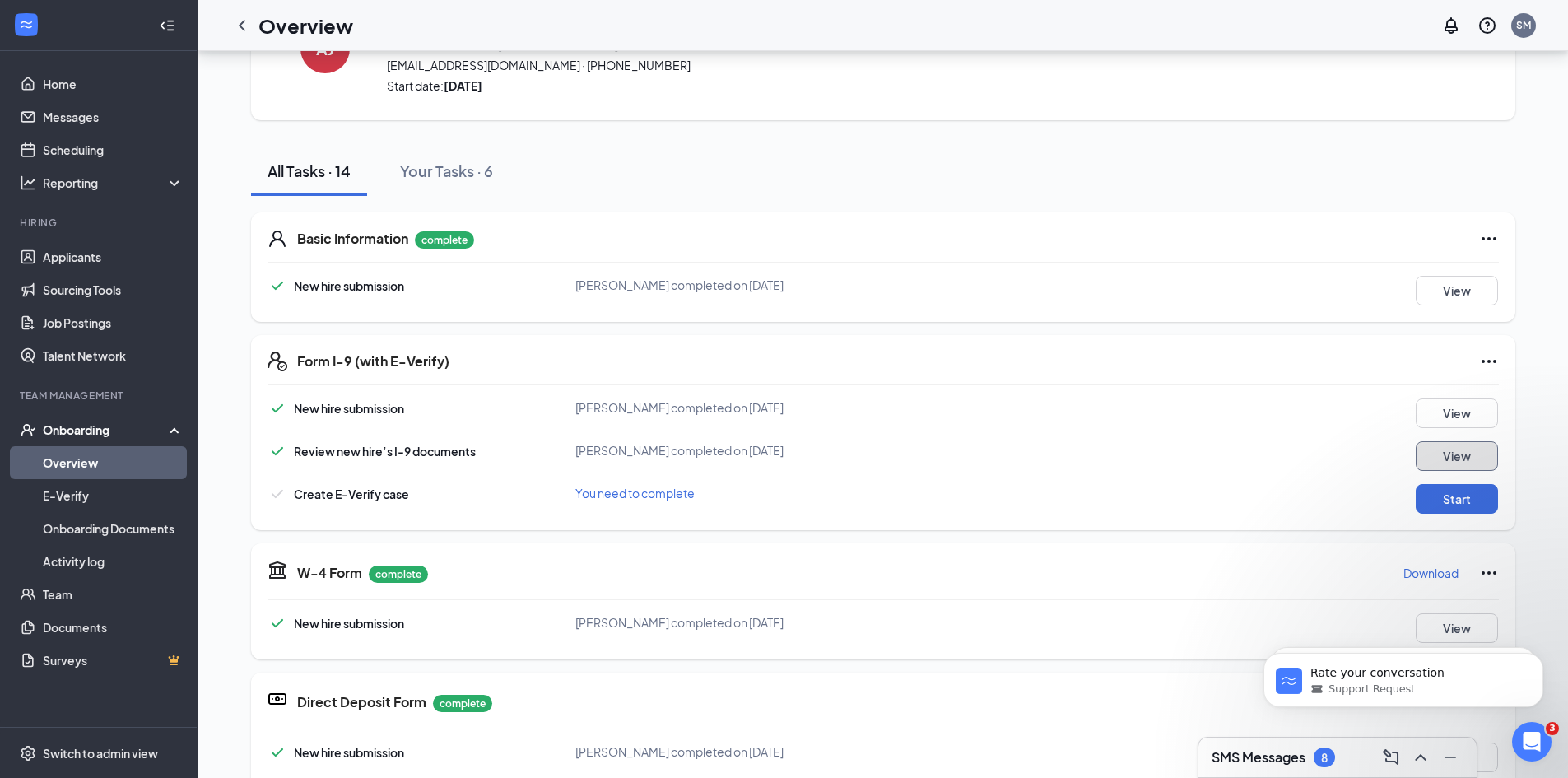
scroll to position [82, 0]
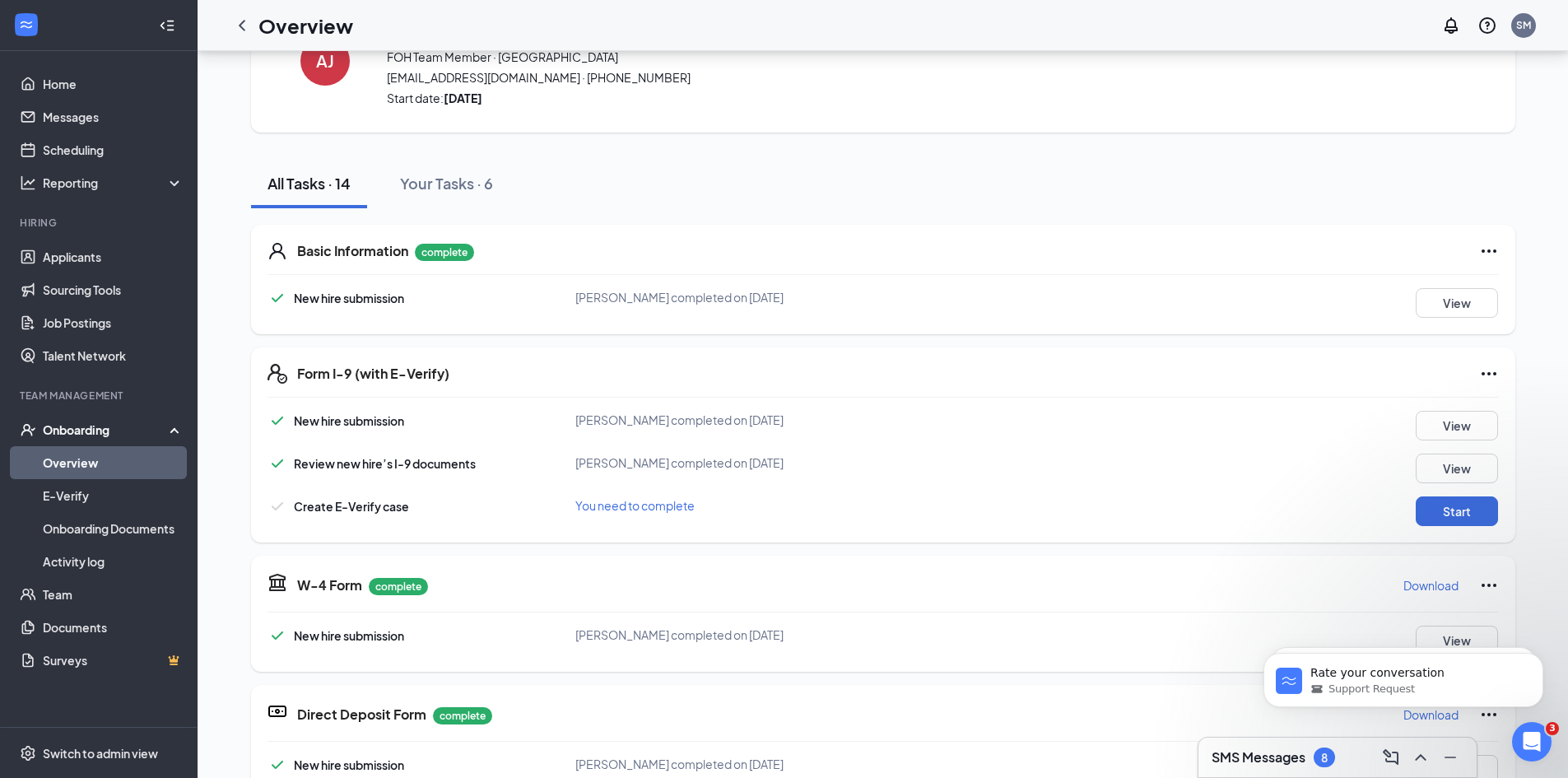
click at [960, 492] on div "New hire submission [PERSON_NAME] completed on [DATE] View Review new hire’s I-…" at bounding box center [884, 468] width 1232 height 115
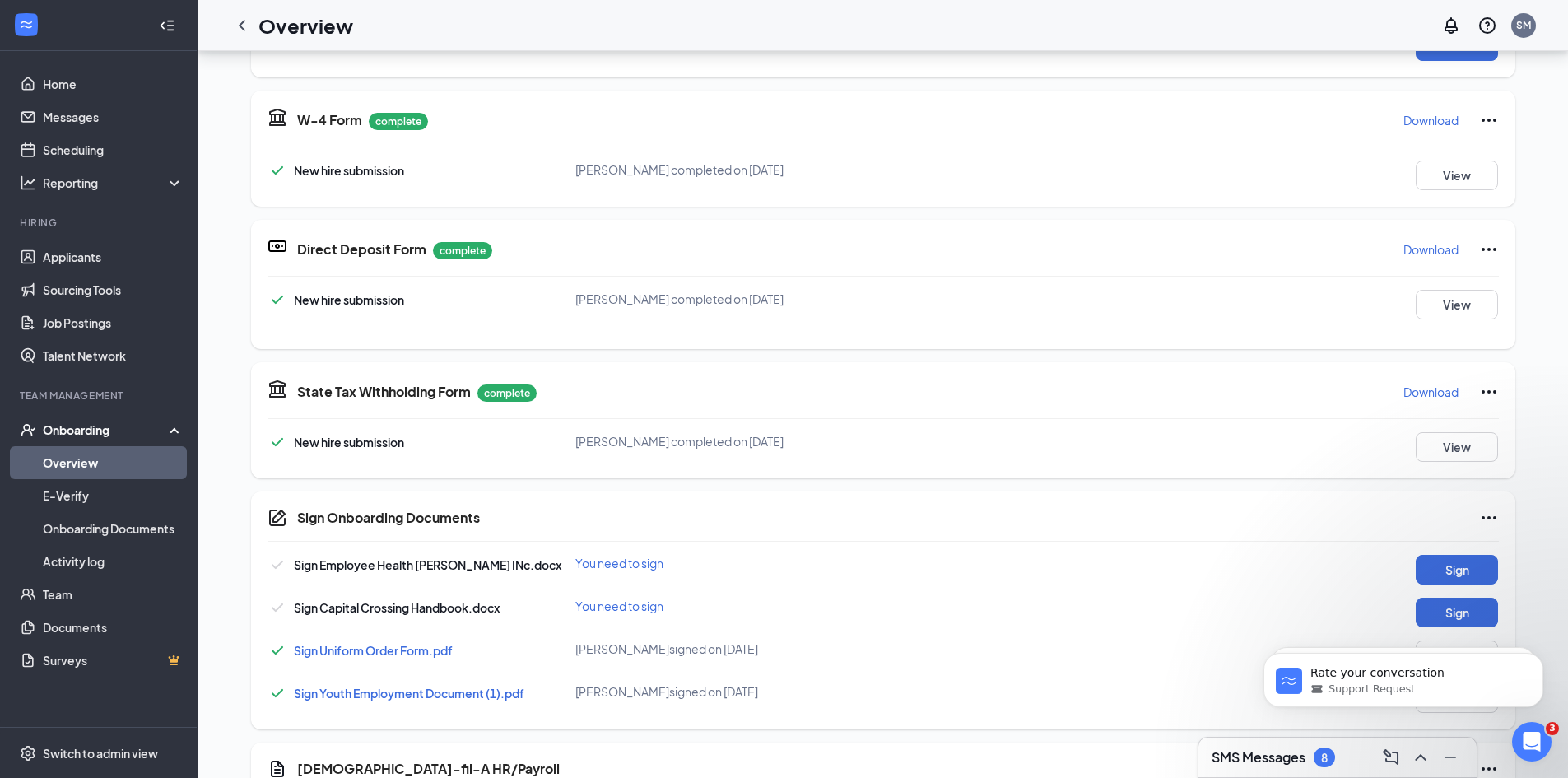
scroll to position [330, 0]
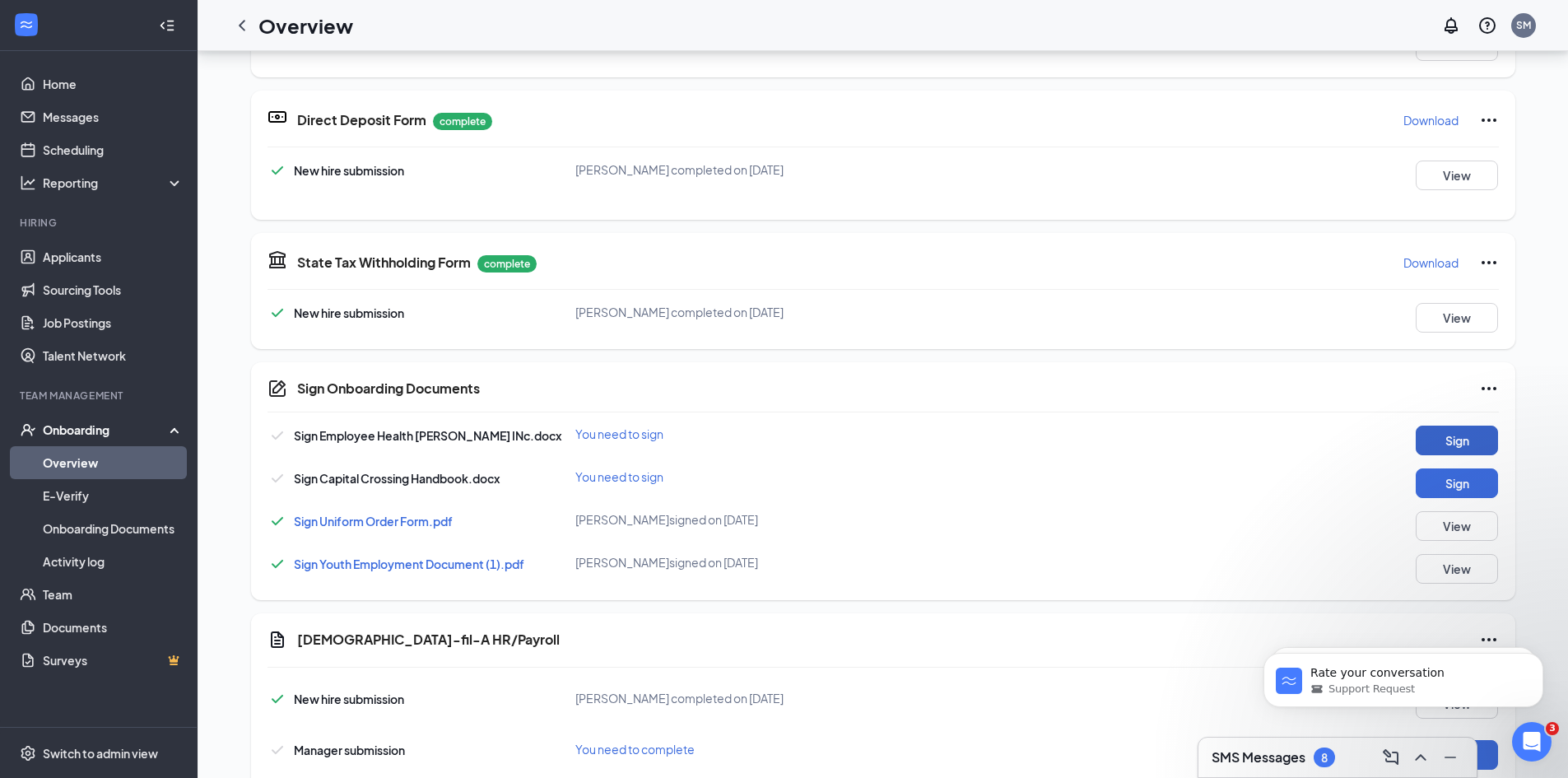
click at [1435, 445] on button "Sign" at bounding box center [1457, 440] width 82 height 30
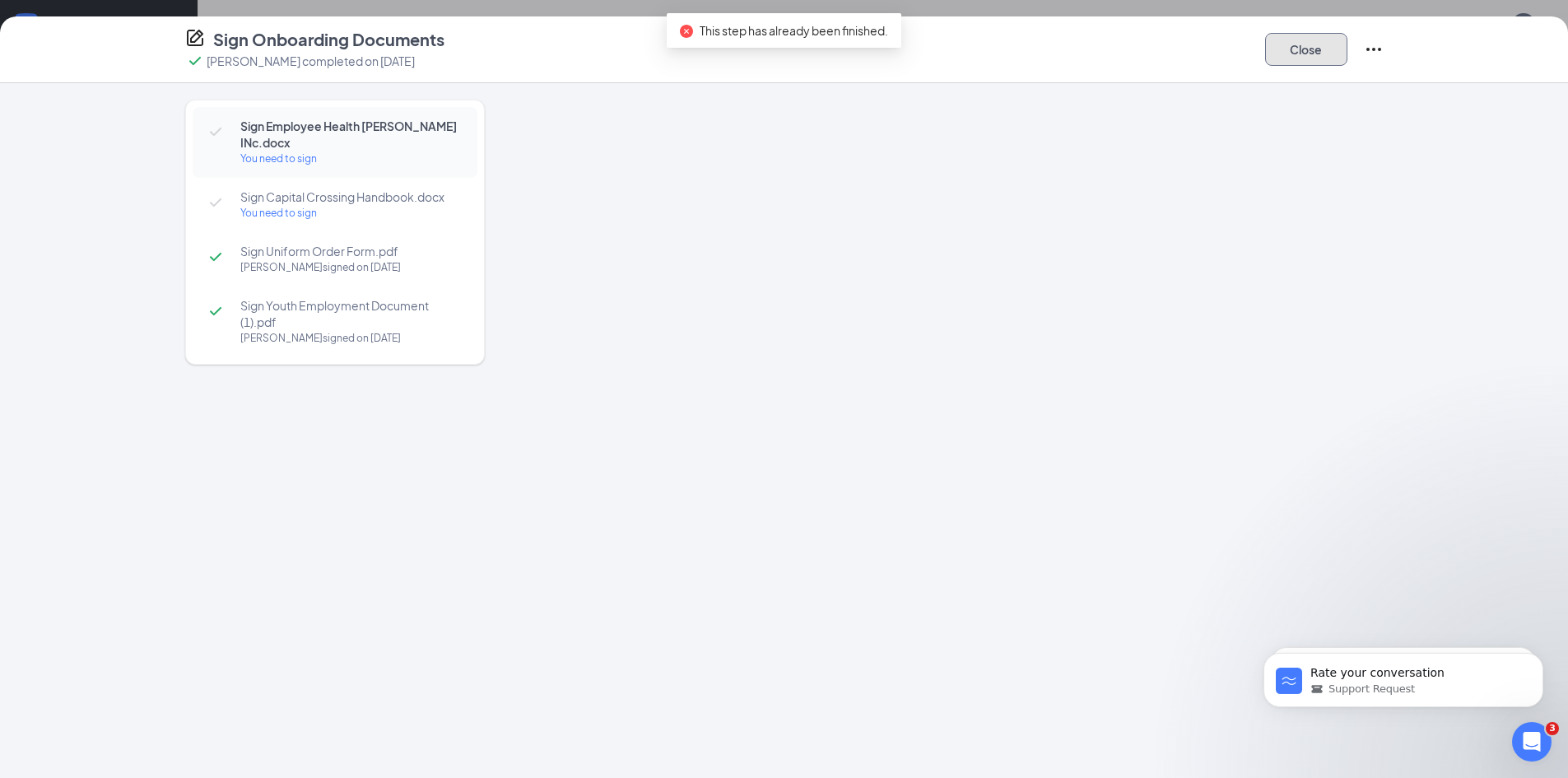
click at [1266, 58] on button "Close" at bounding box center [1306, 49] width 82 height 33
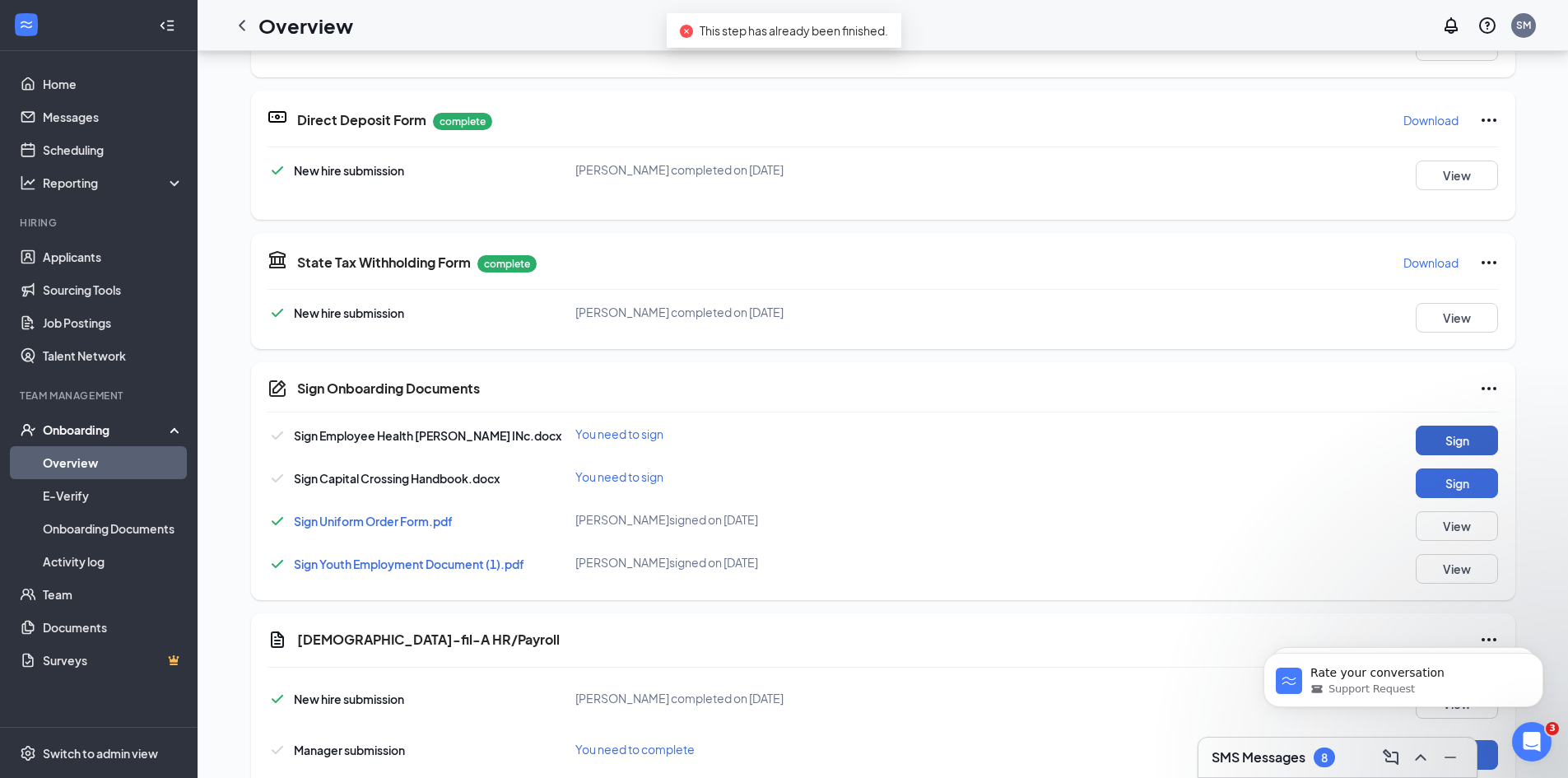
scroll to position [658, 0]
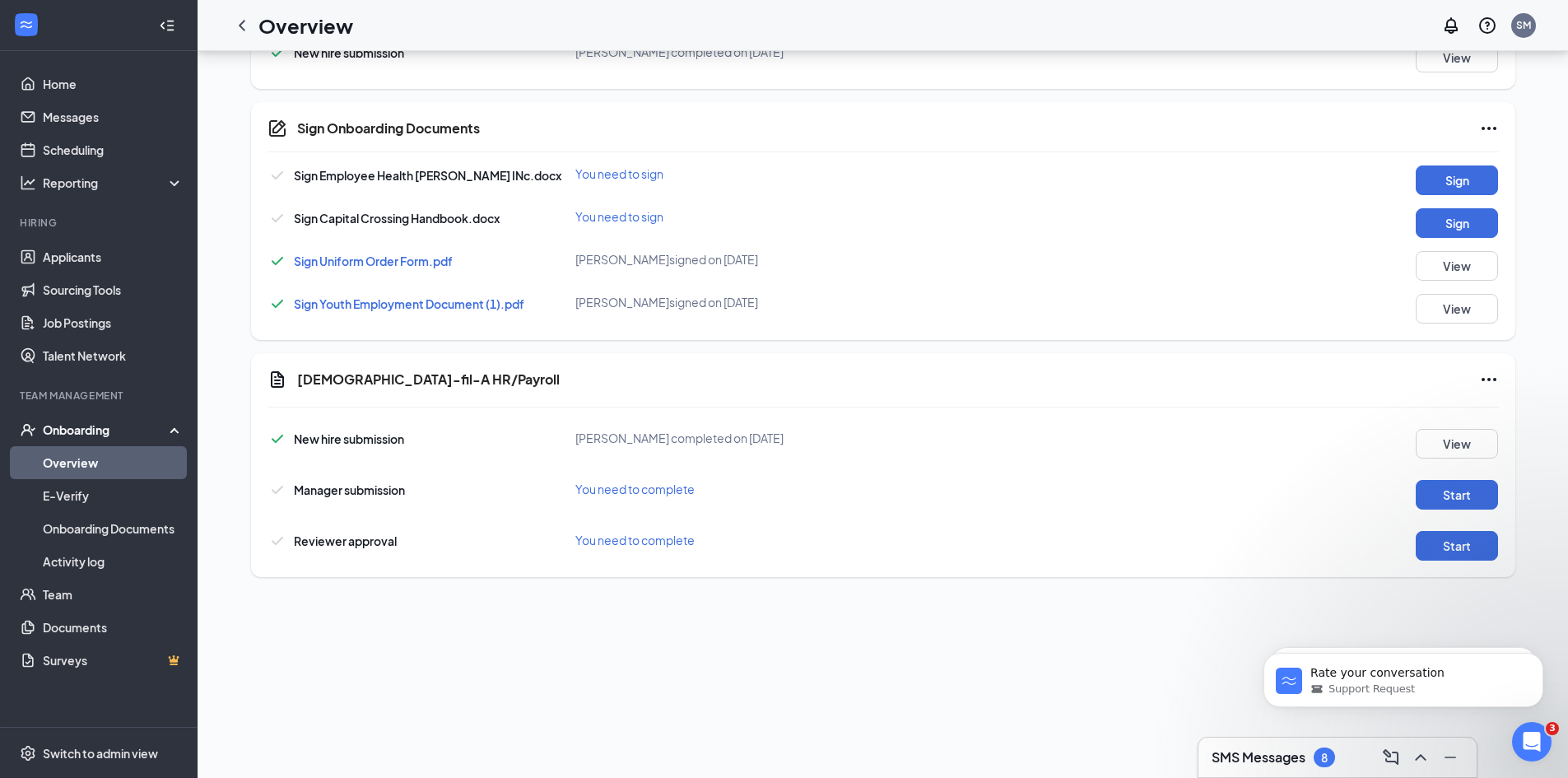
scroll to position [183, 0]
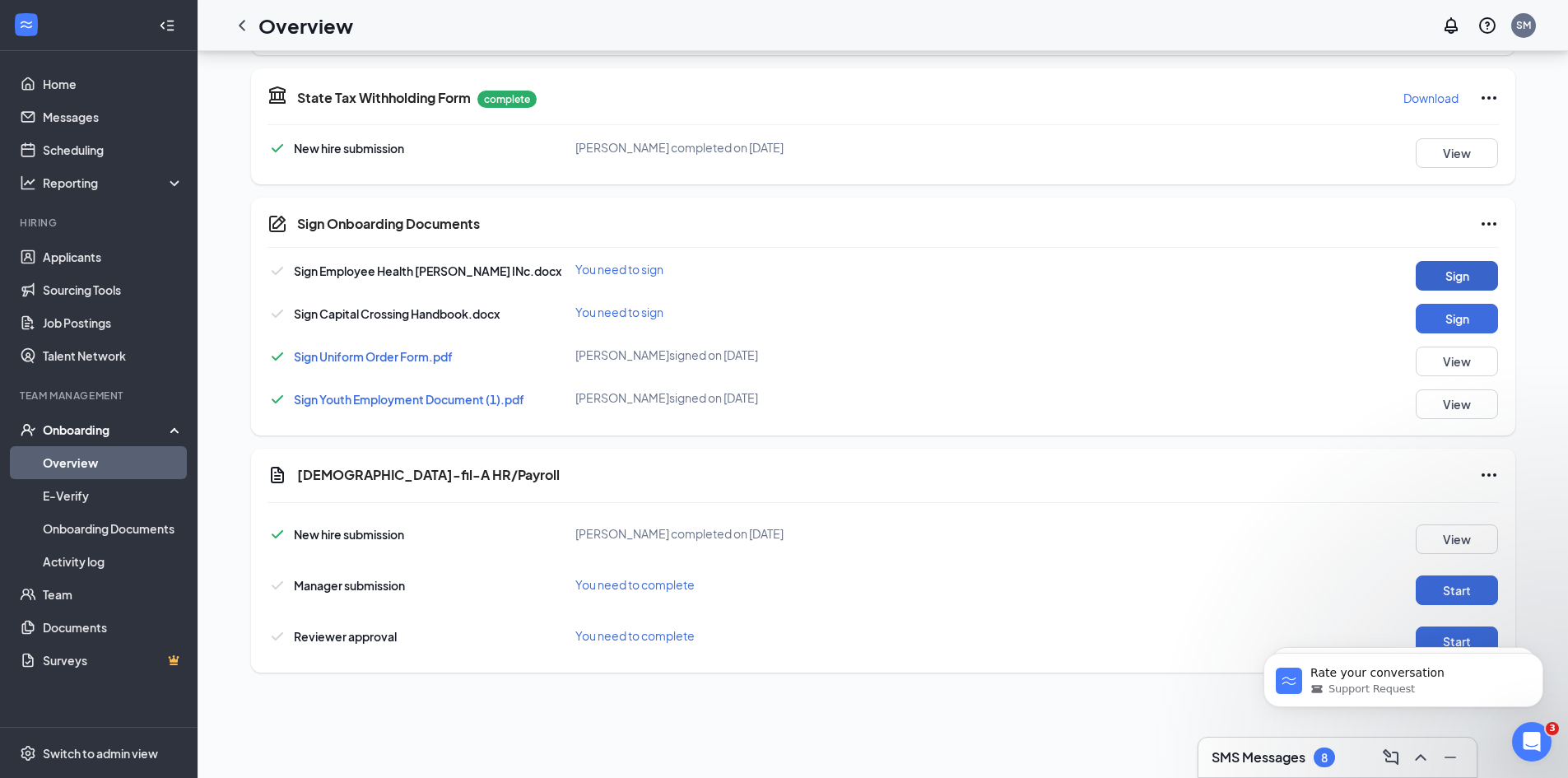
click at [1446, 290] on button "Sign" at bounding box center [1457, 275] width 82 height 30
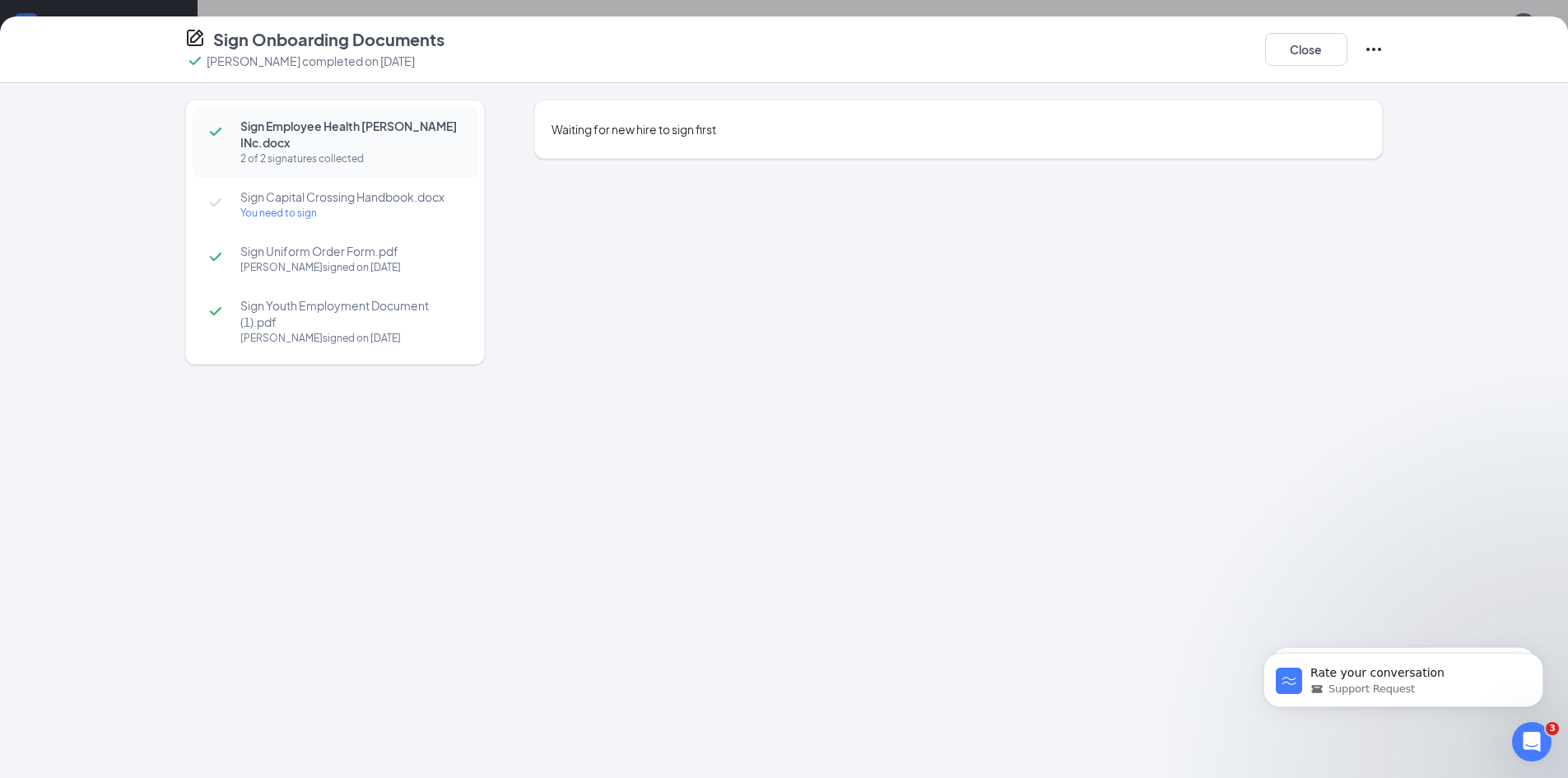
scroll to position [665, 0]
click at [1277, 42] on button "Close" at bounding box center [1306, 49] width 82 height 33
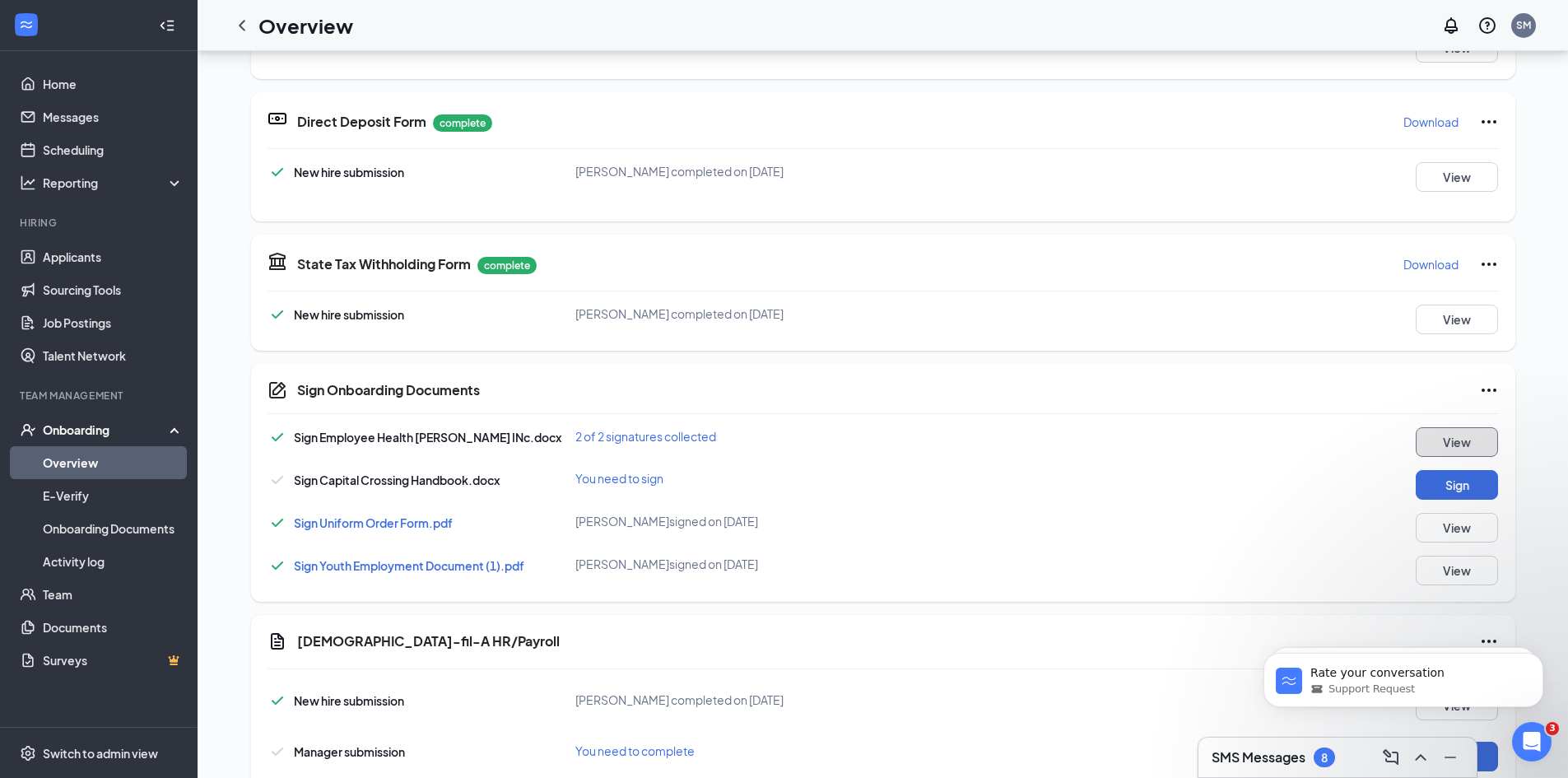
scroll to position [335, 0]
click at [1438, 447] on button "View" at bounding box center [1457, 440] width 82 height 30
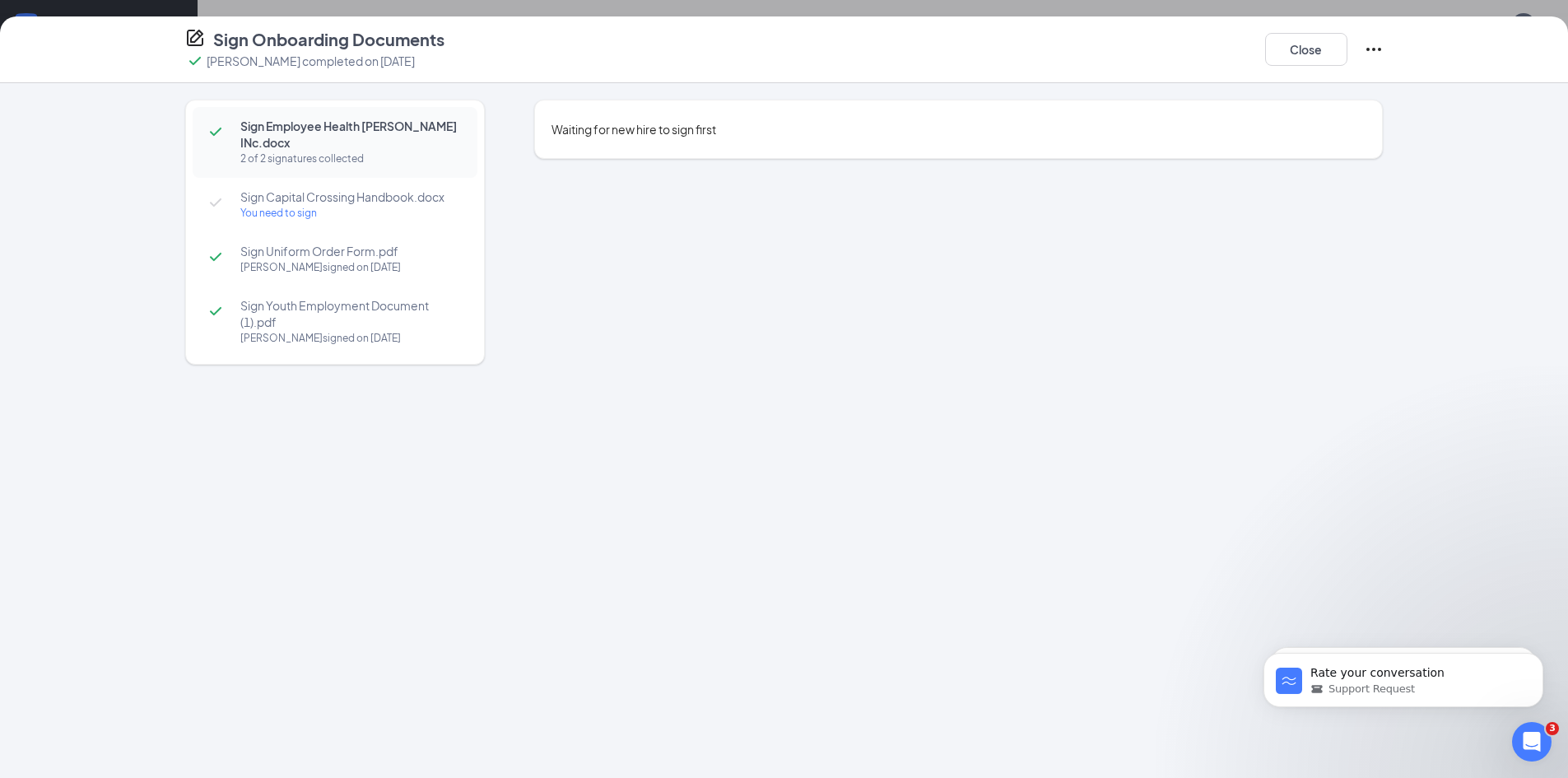
click at [397, 199] on span "Sign Capital Crossing Handbook.docx" at bounding box center [351, 196] width 220 height 16
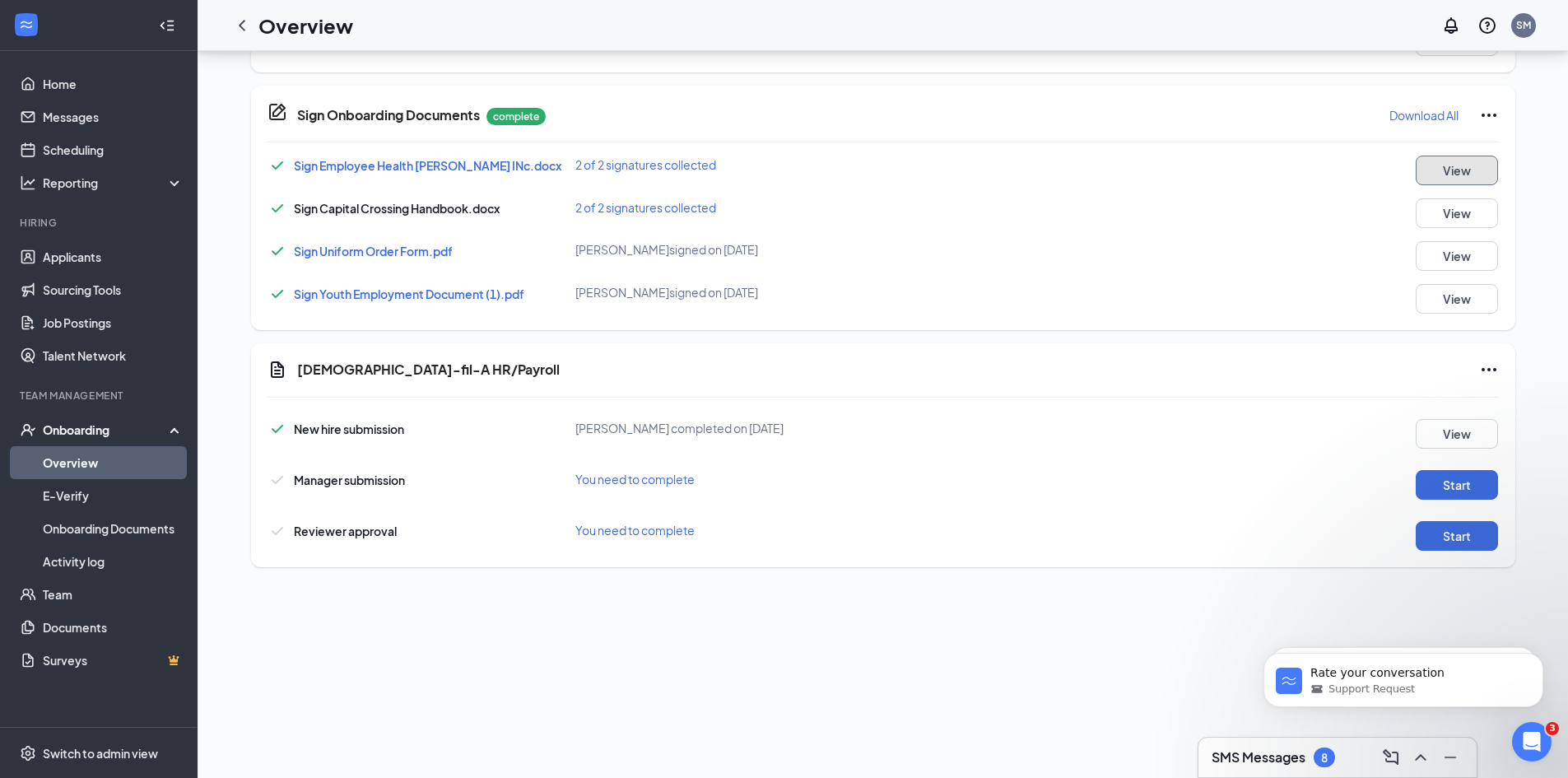
scroll to position [672, 0]
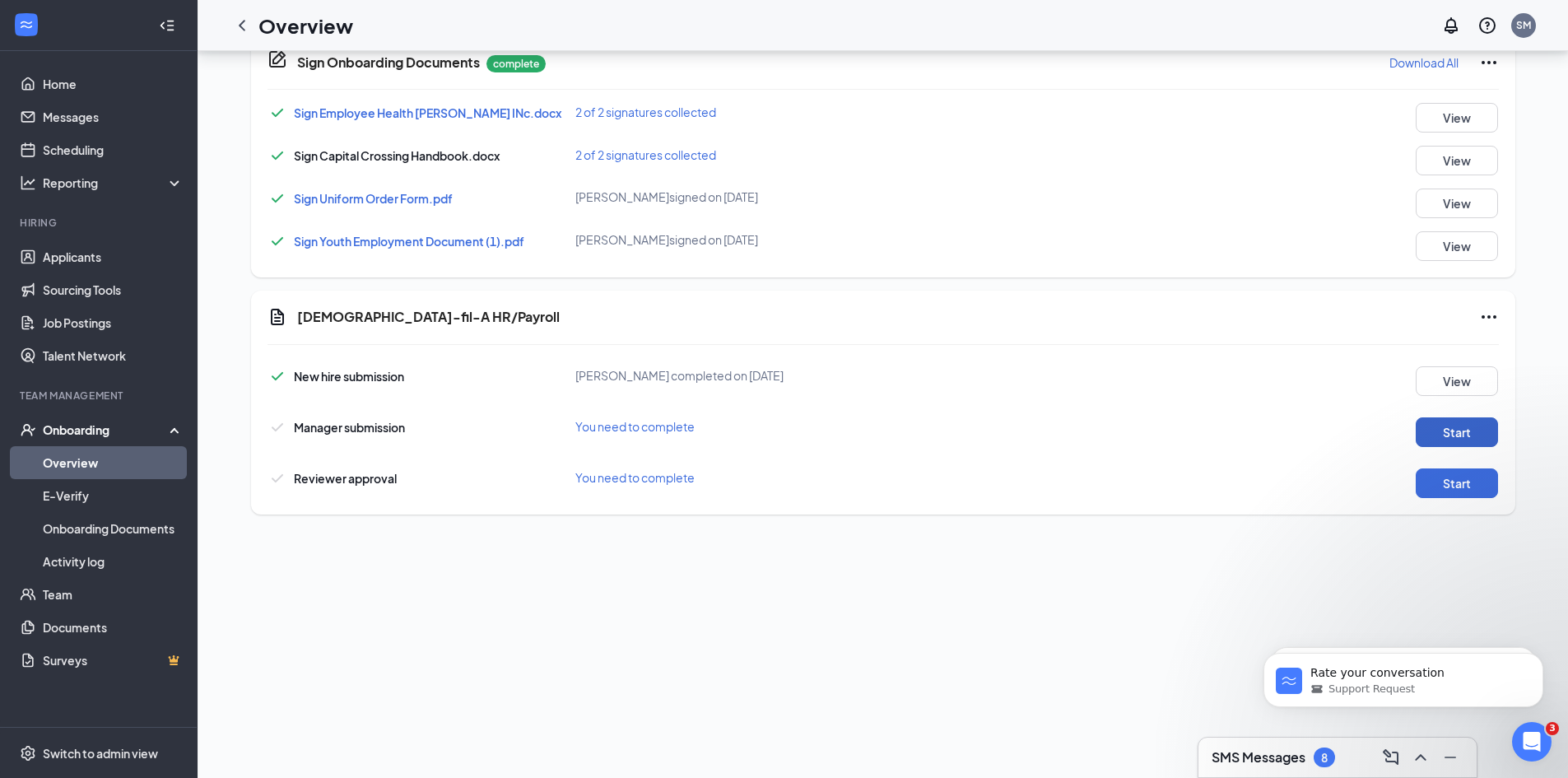
click at [1421, 441] on button "Start" at bounding box center [1457, 432] width 82 height 30
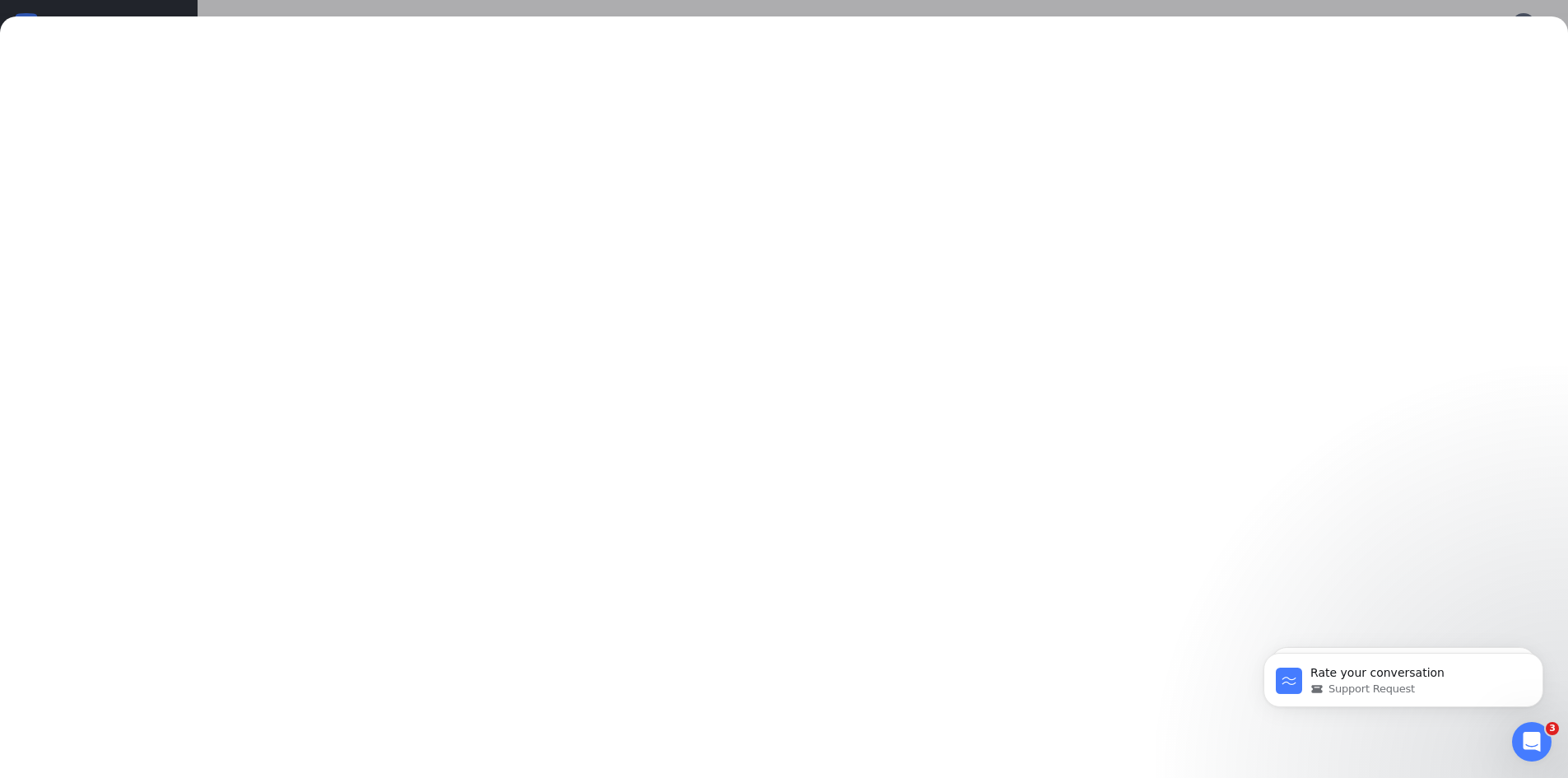
scroll to position [782, 0]
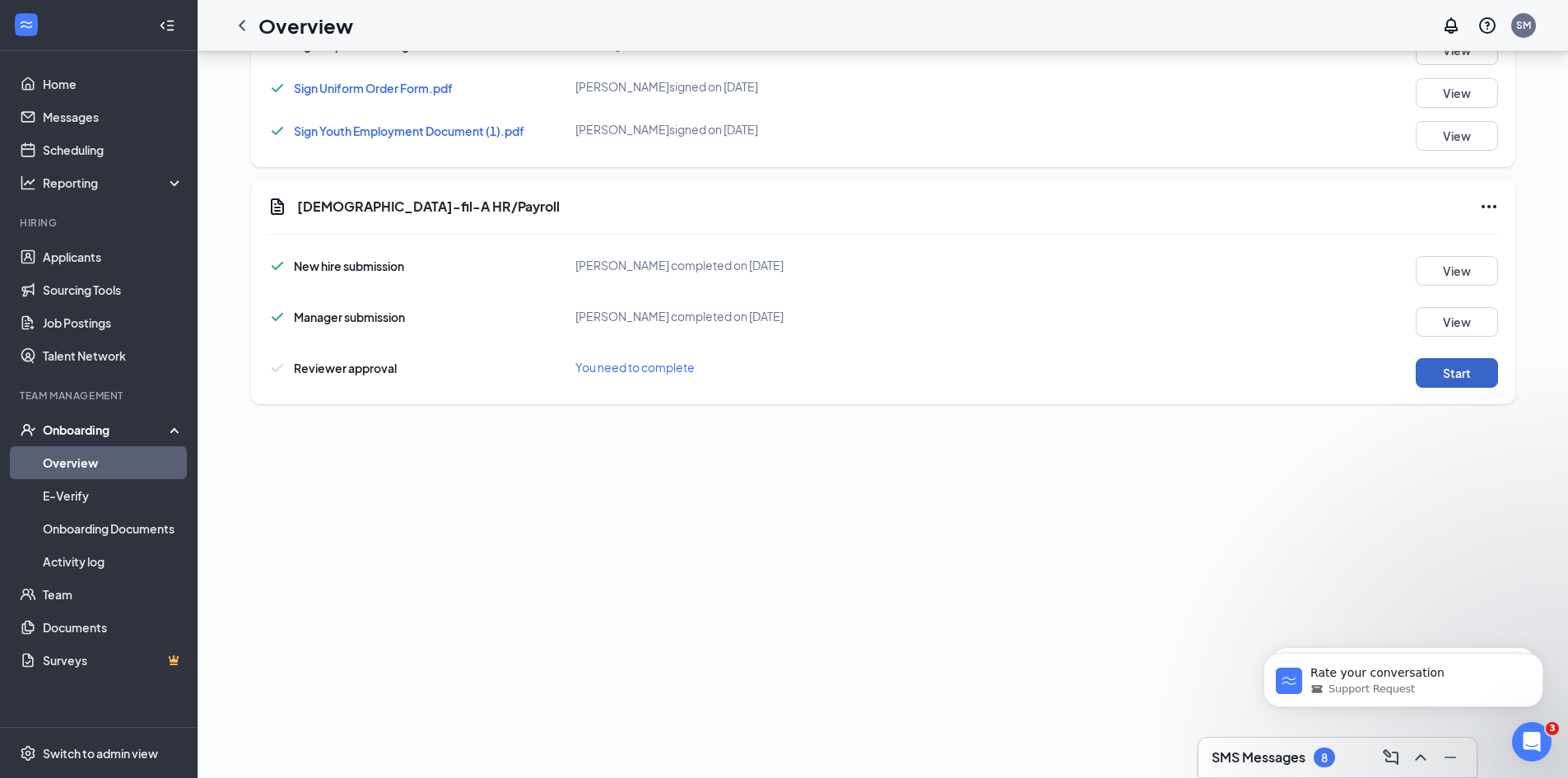
click at [1453, 369] on button "Start" at bounding box center [1457, 372] width 82 height 30
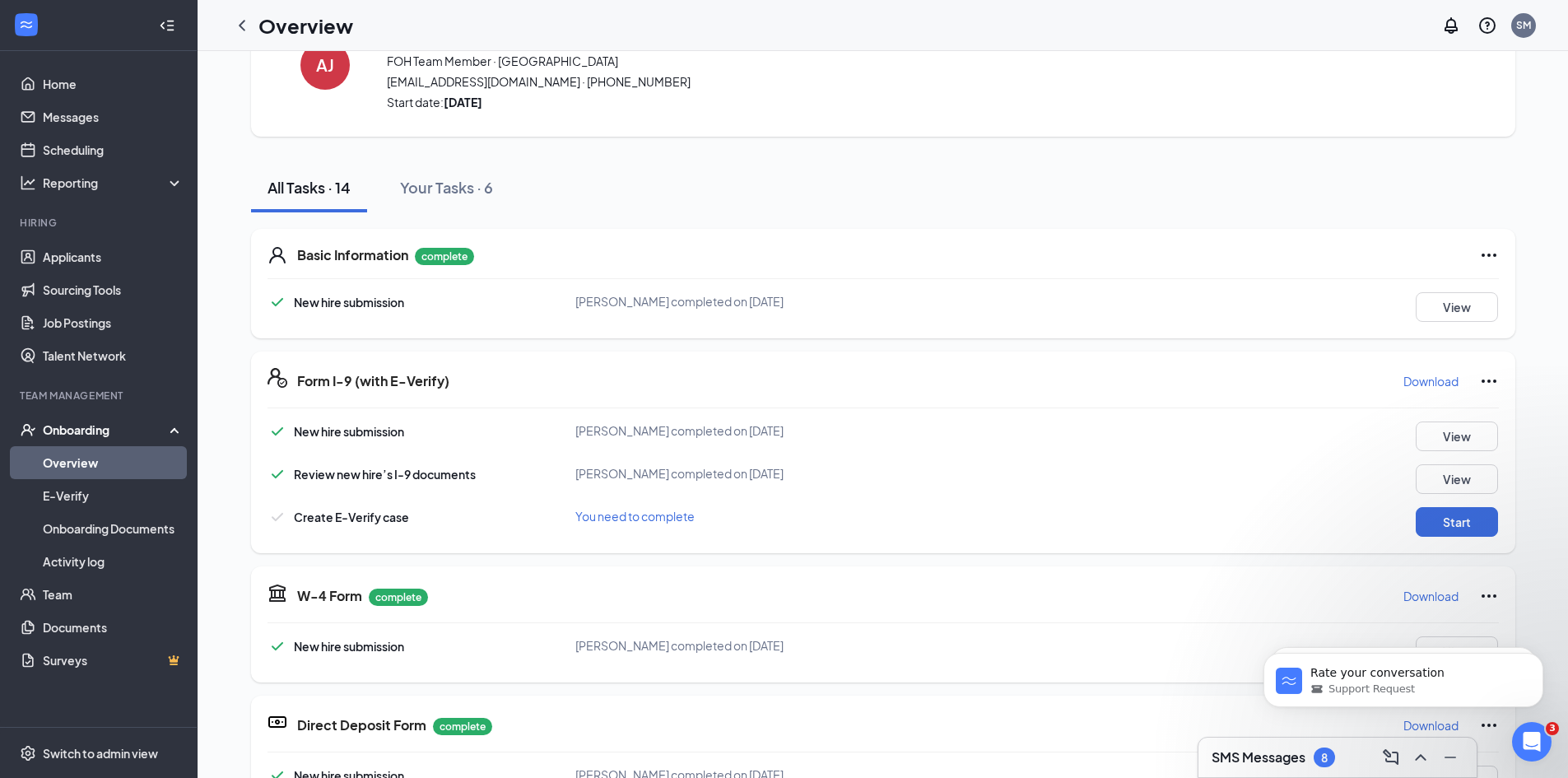
scroll to position [42, 0]
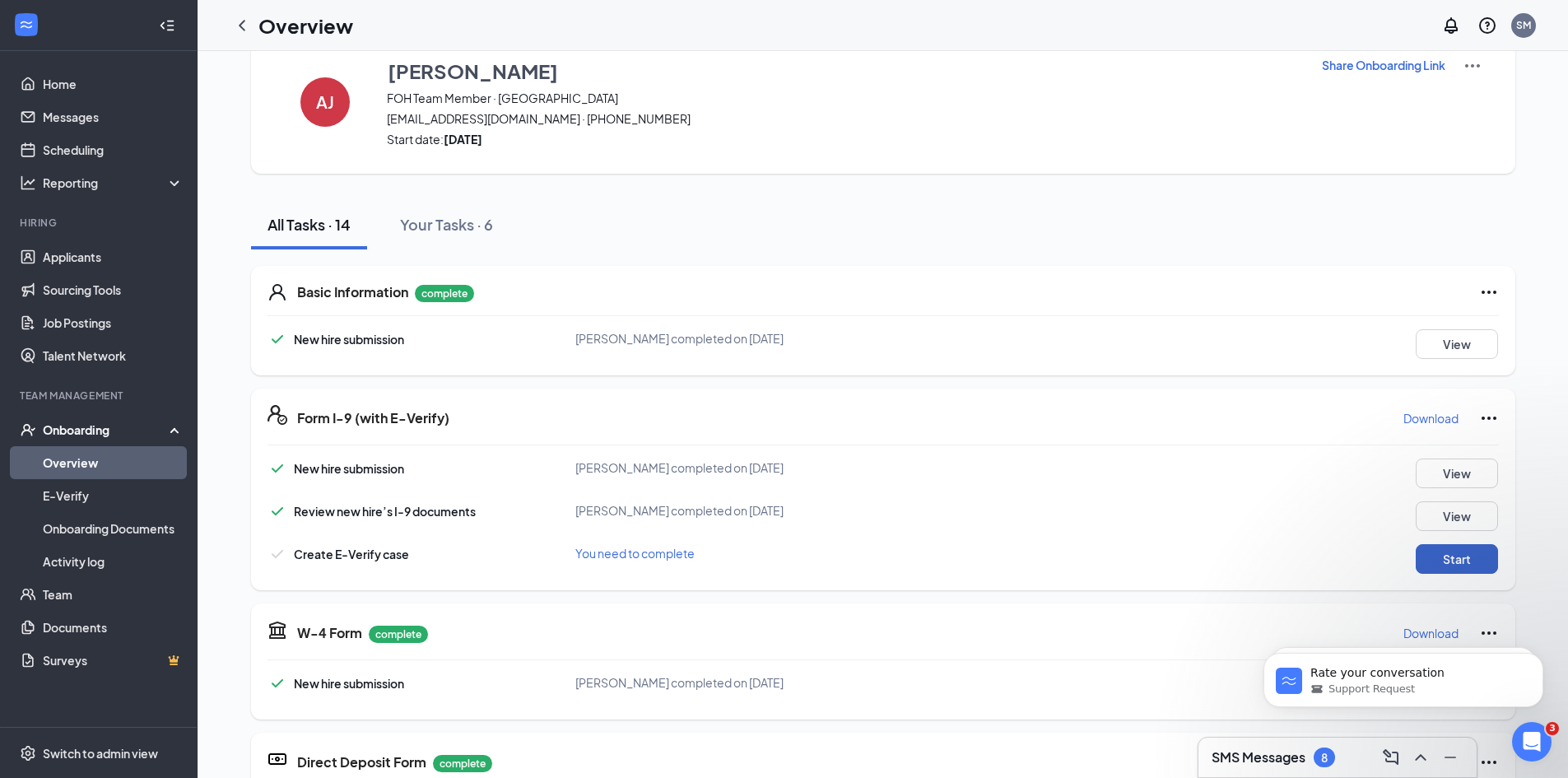
click at [1439, 552] on button "Start" at bounding box center [1457, 559] width 82 height 30
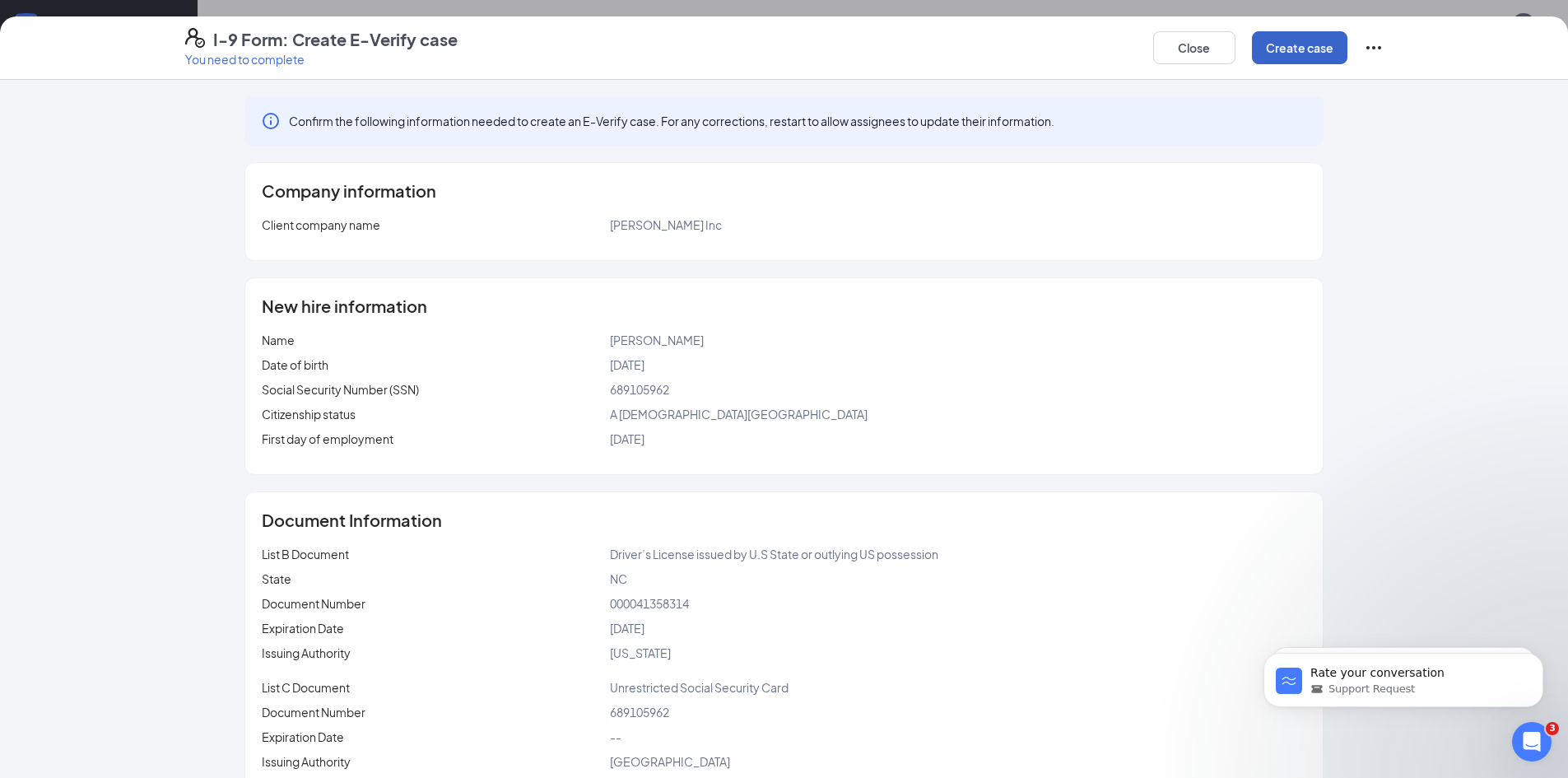
click at [1287, 56] on button "Create case" at bounding box center [1299, 47] width 96 height 33
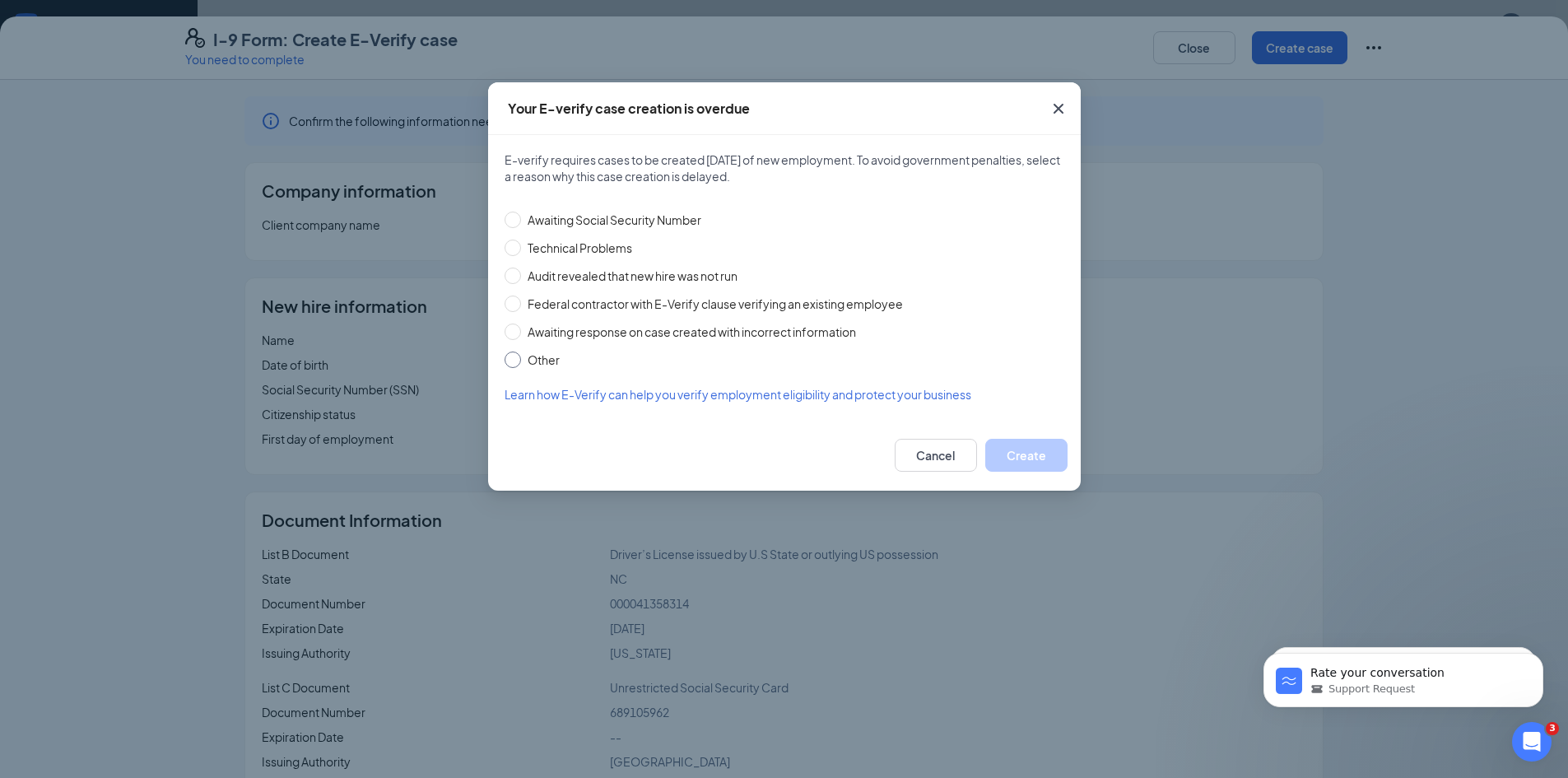
click at [549, 354] on span "Other" at bounding box center [543, 360] width 45 height 18
click at [521, 354] on input "Other" at bounding box center [512, 360] width 16 height 16
radio input "true"
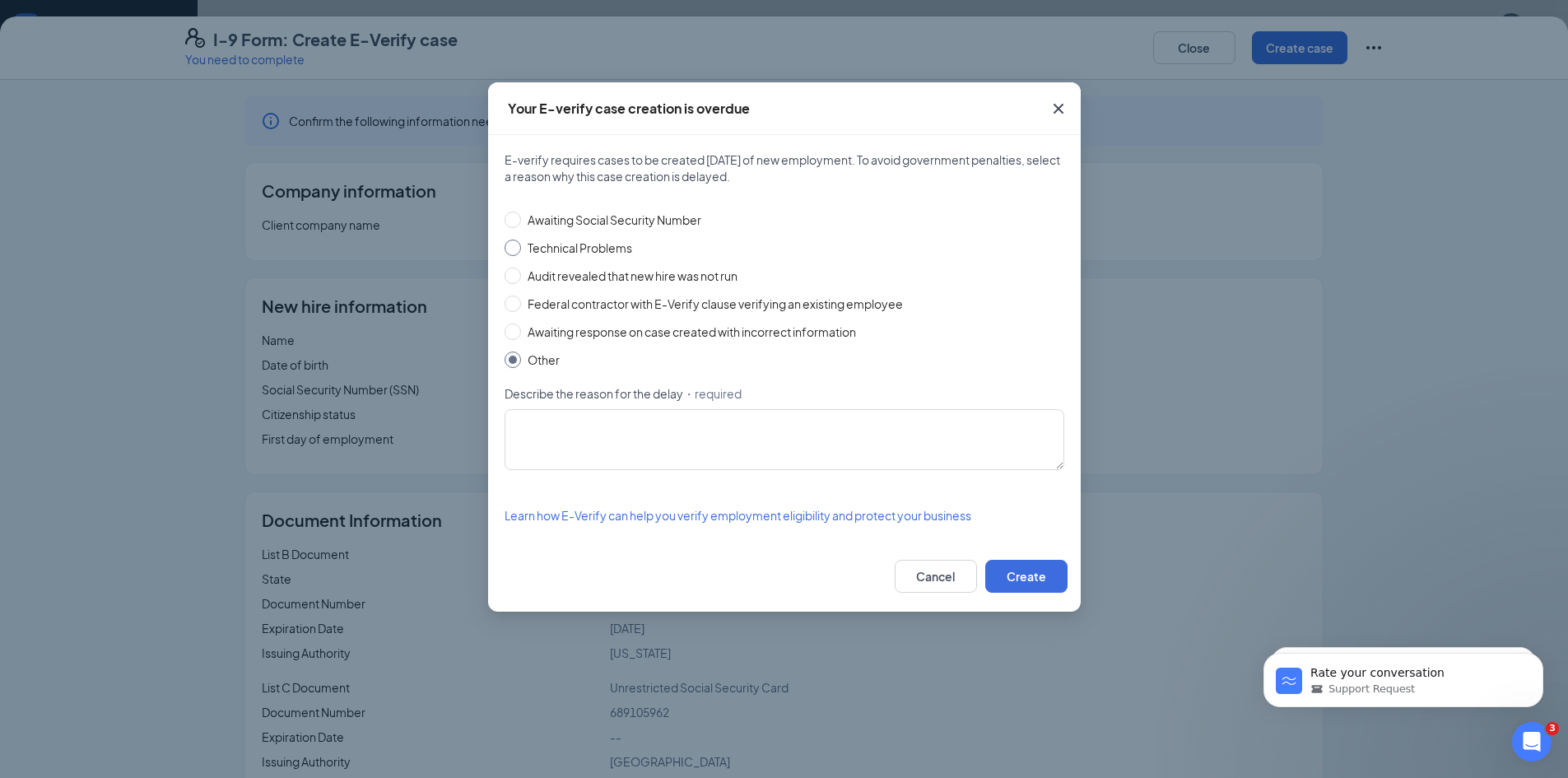
click at [673, 252] on label "Technical Problems" at bounding box center [781, 247] width 553 height 18
click at [521, 252] on input "Technical Problems" at bounding box center [512, 247] width 16 height 16
radio input "true"
radio input "false"
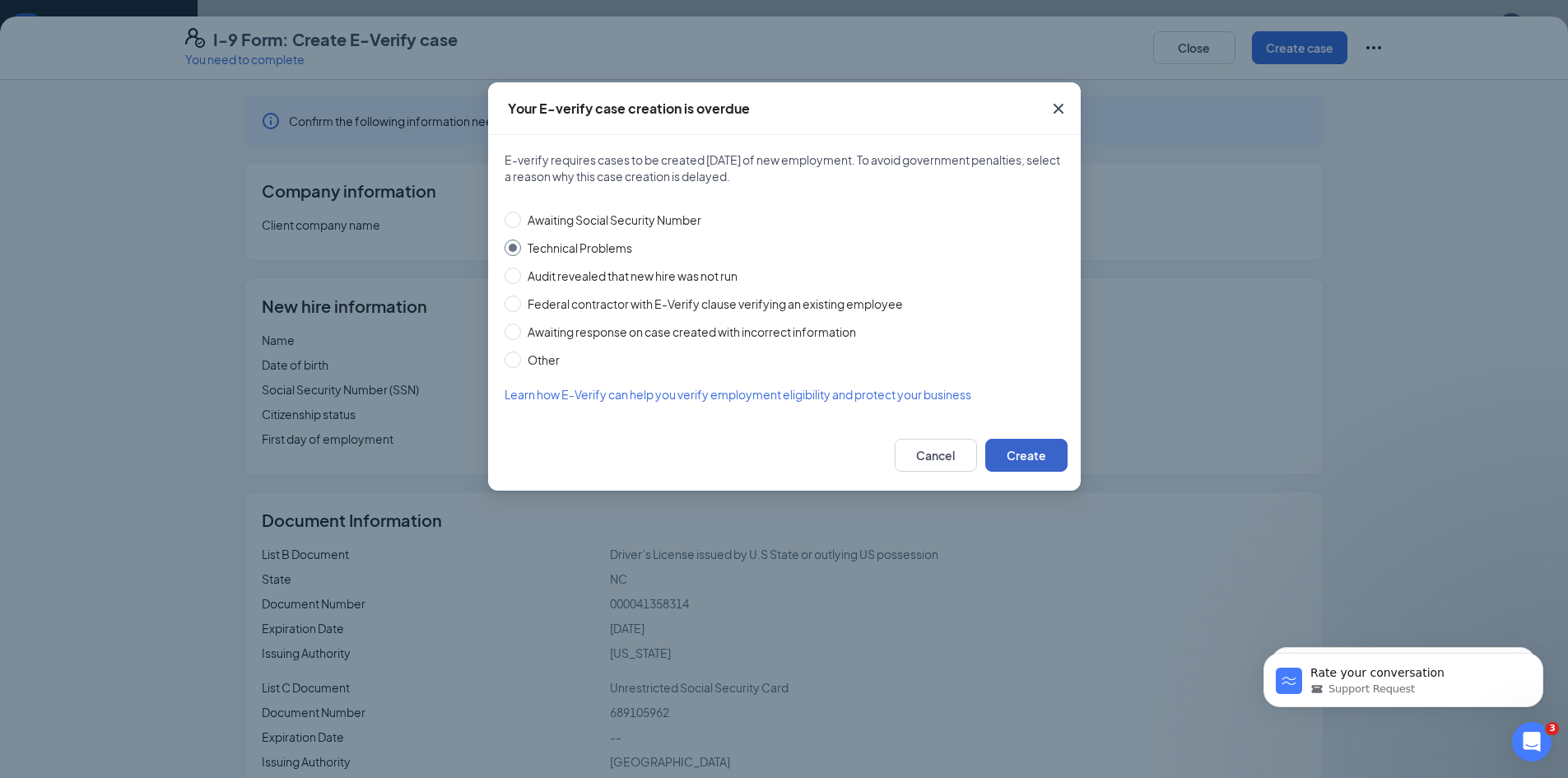
click at [1023, 461] on button "Create" at bounding box center [1026, 455] width 82 height 33
